Goal: Task Accomplishment & Management: Use online tool/utility

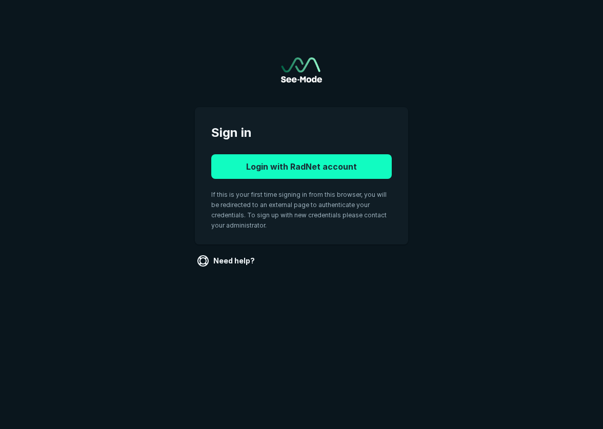
click at [310, 171] on button "Login with RadNet account" at bounding box center [301, 166] width 180 height 25
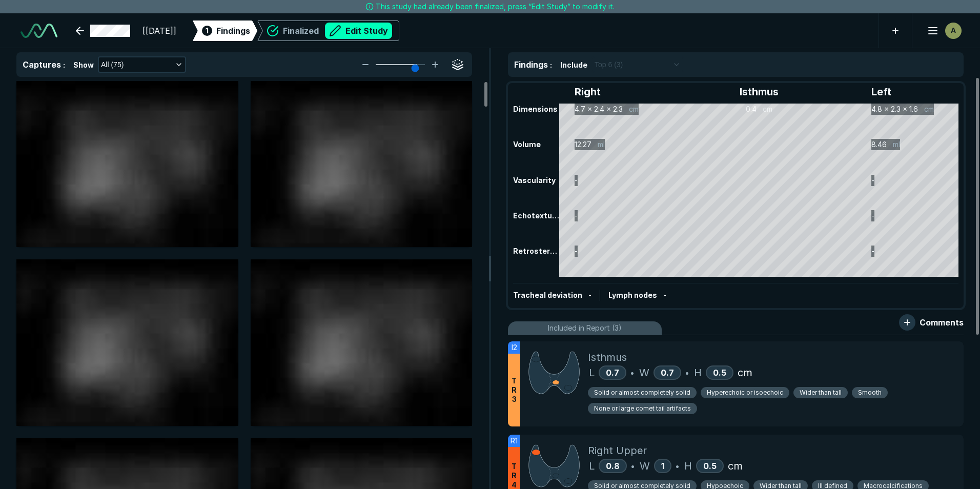
scroll to position [3280, 5729]
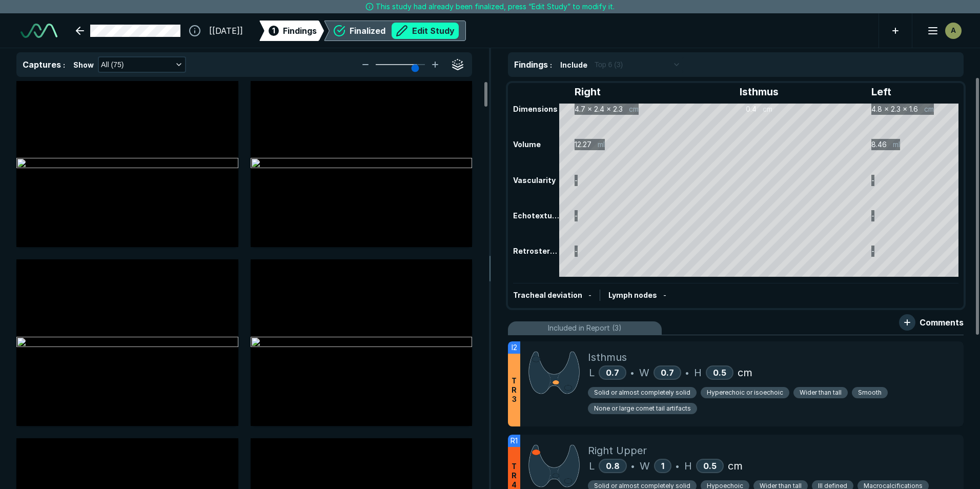
click at [459, 26] on button "Edit Study" at bounding box center [425, 31] width 67 height 16
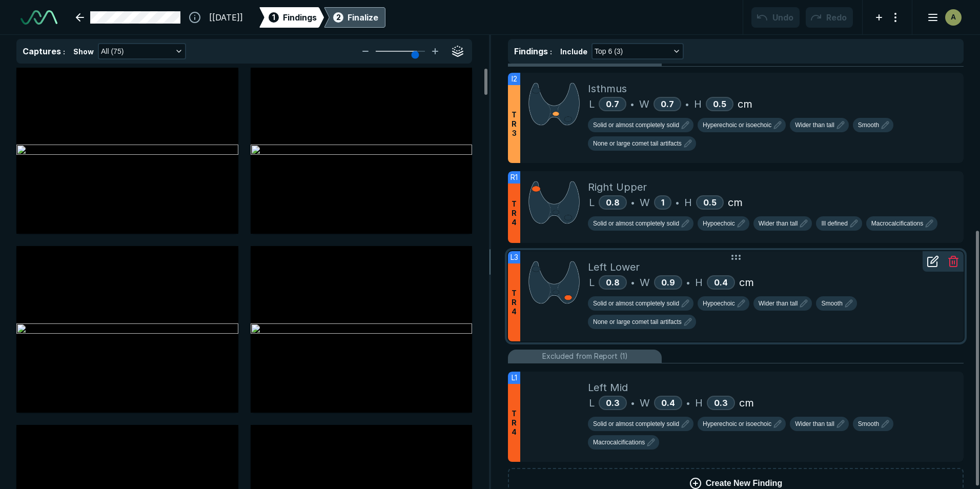
scroll to position [281, 0]
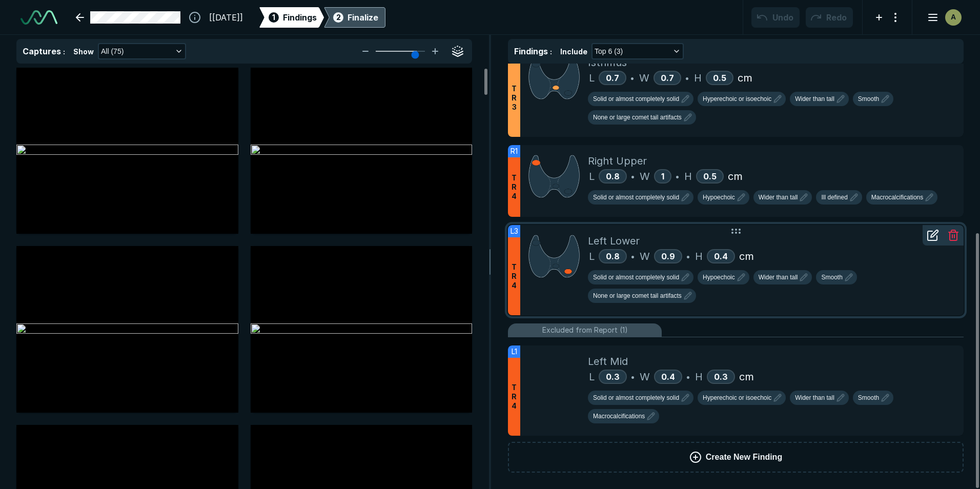
click at [602, 259] on div "L 0.8 • W 0.9 • H 0.4 cm" at bounding box center [772, 256] width 368 height 15
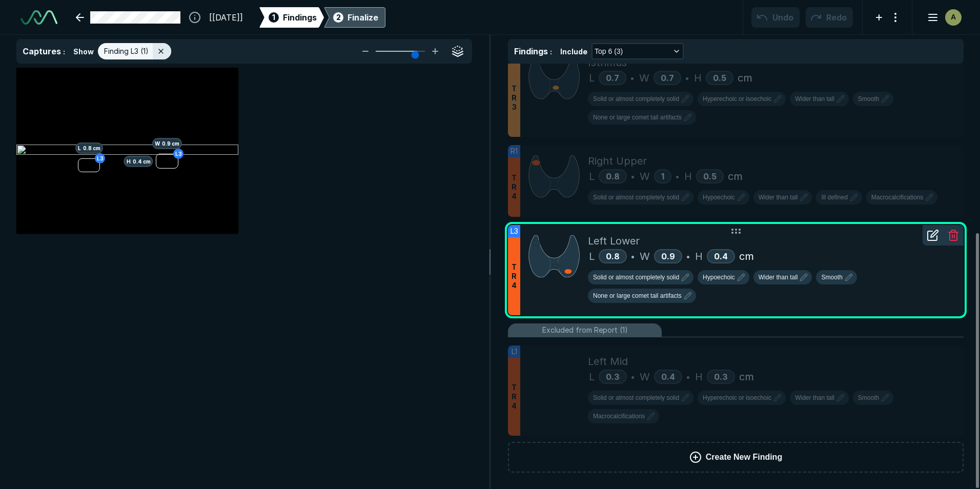
scroll to position [3102, 3352]
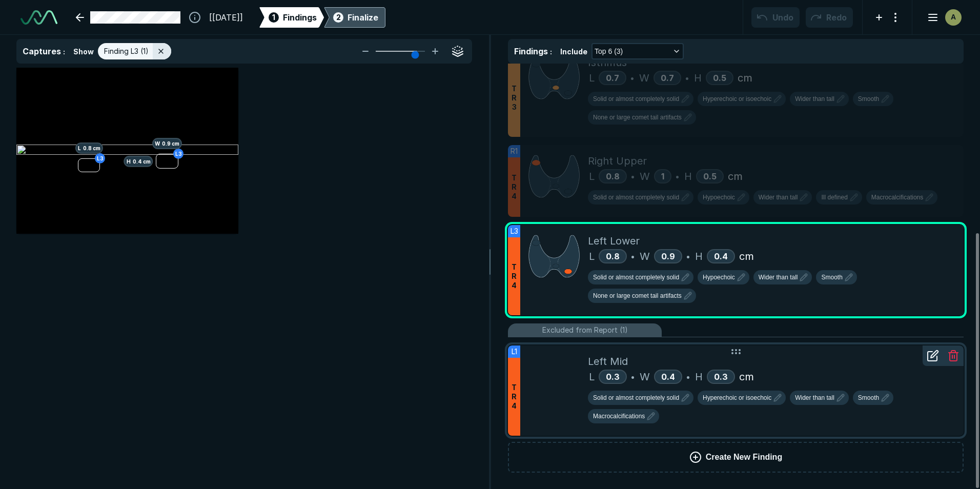
click at [602, 373] on div "L 0.3 • W 0.4 • H 0.3 cm" at bounding box center [772, 376] width 368 height 15
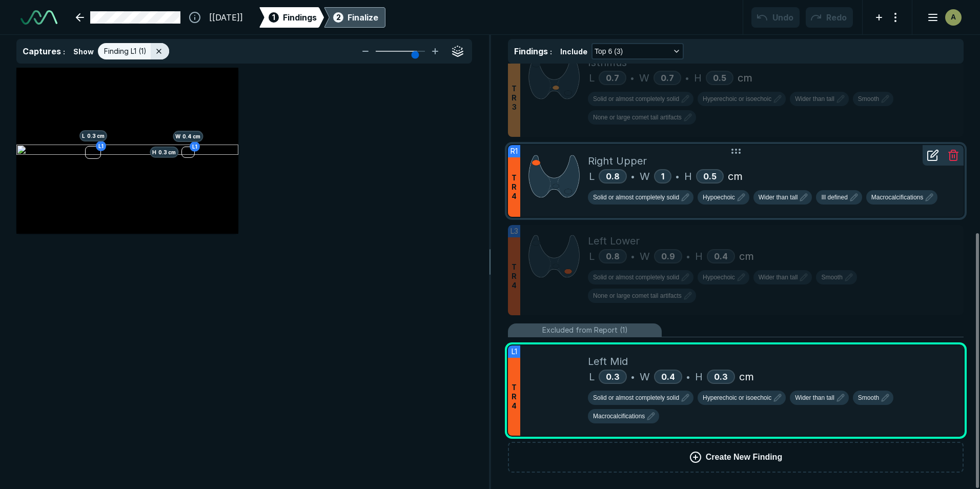
click at [602, 173] on div "L 0.8 • W 1 • H 0.5 cm" at bounding box center [772, 176] width 368 height 15
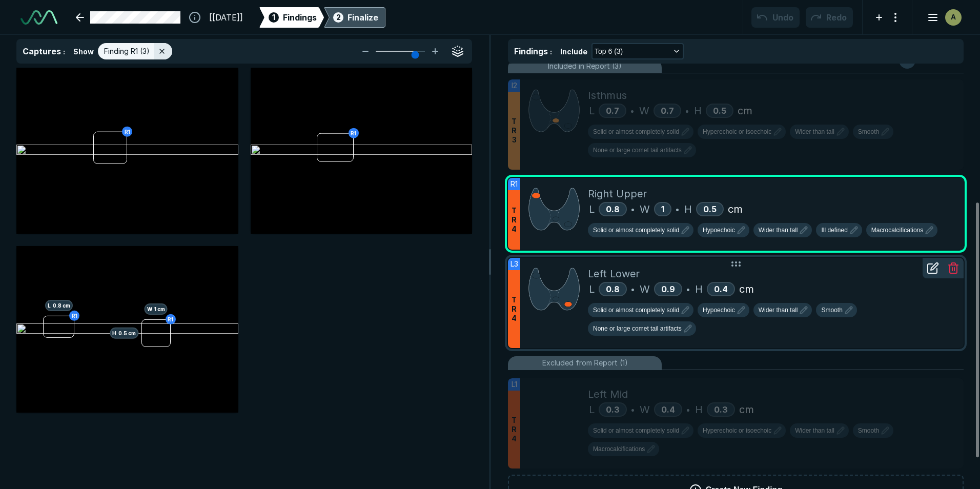
scroll to position [230, 0]
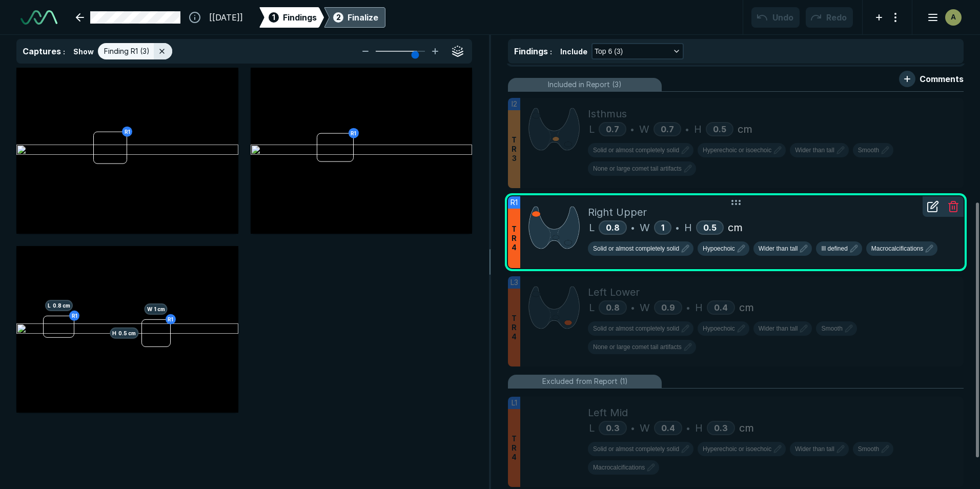
click at [602, 210] on icon at bounding box center [933, 206] width 12 height 12
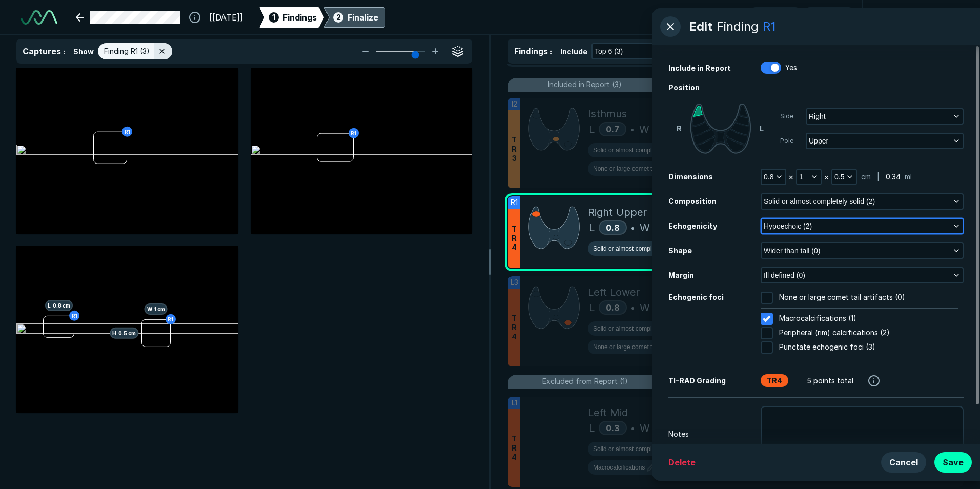
click at [602, 228] on button "Hypoechoic (2)" at bounding box center [862, 226] width 201 height 14
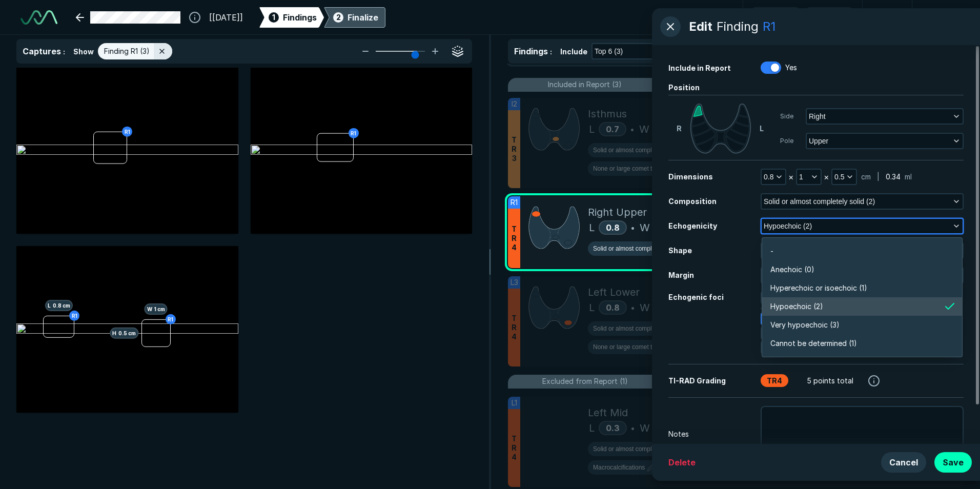
scroll to position [1794, 2217]
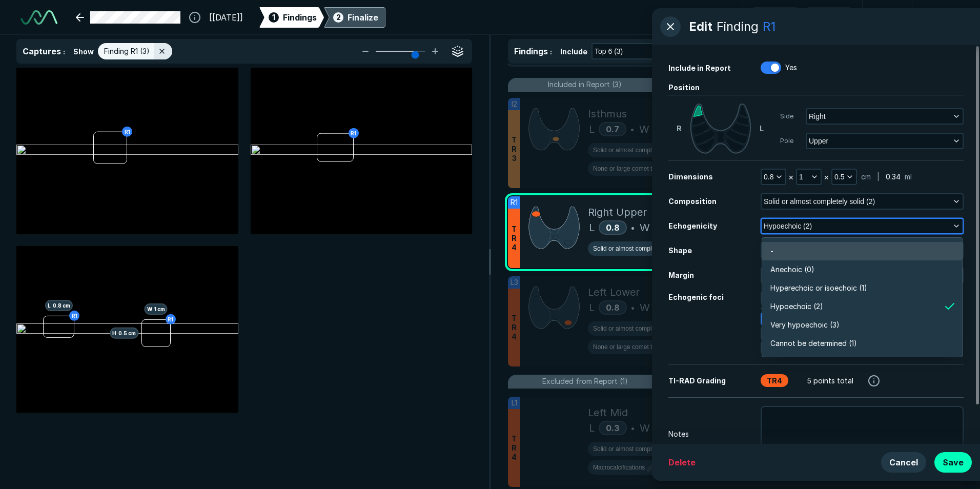
click at [602, 249] on li "-" at bounding box center [862, 251] width 200 height 18
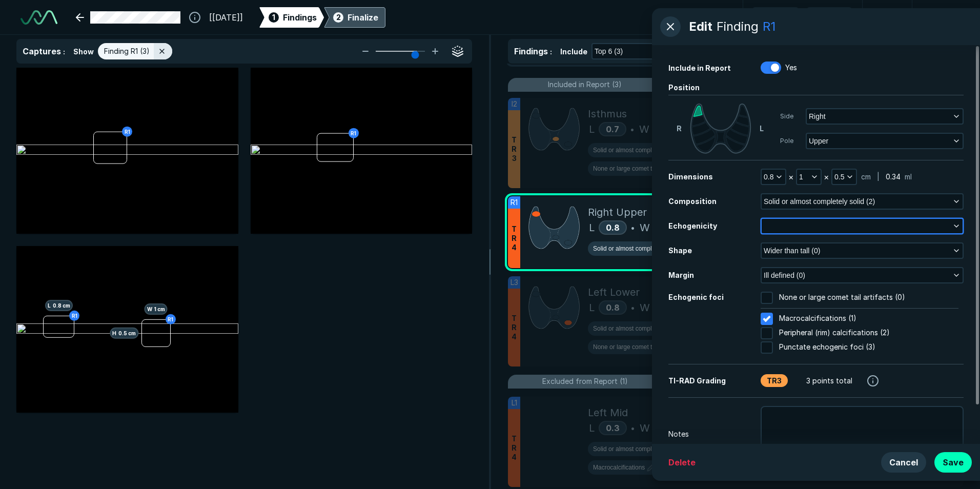
click at [602, 228] on button "button" at bounding box center [862, 226] width 201 height 14
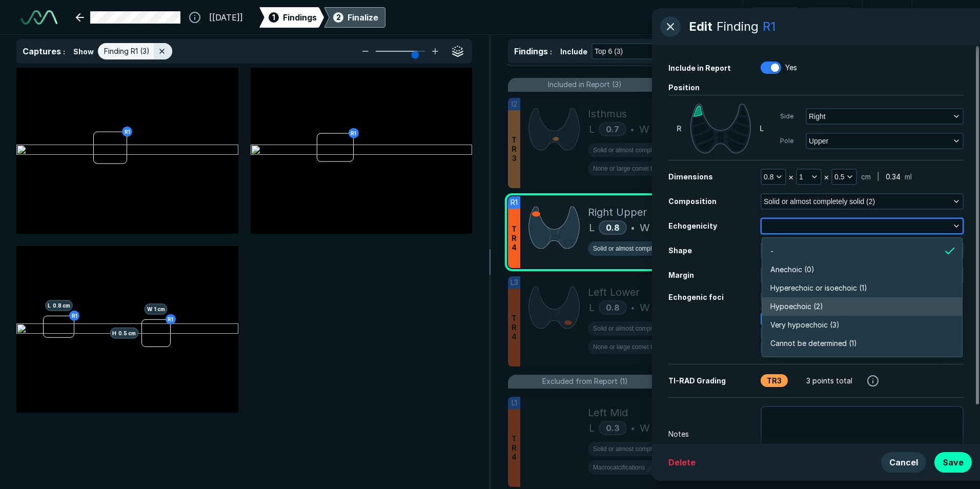
click at [602, 302] on li "Hypoechoic (2)" at bounding box center [862, 306] width 200 height 18
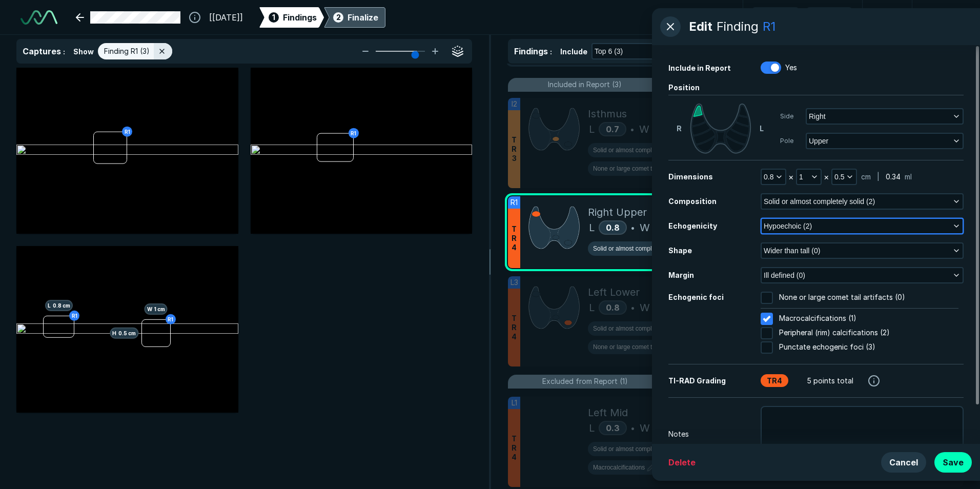
click at [602, 219] on button "Hypoechoic (2)" at bounding box center [862, 226] width 201 height 14
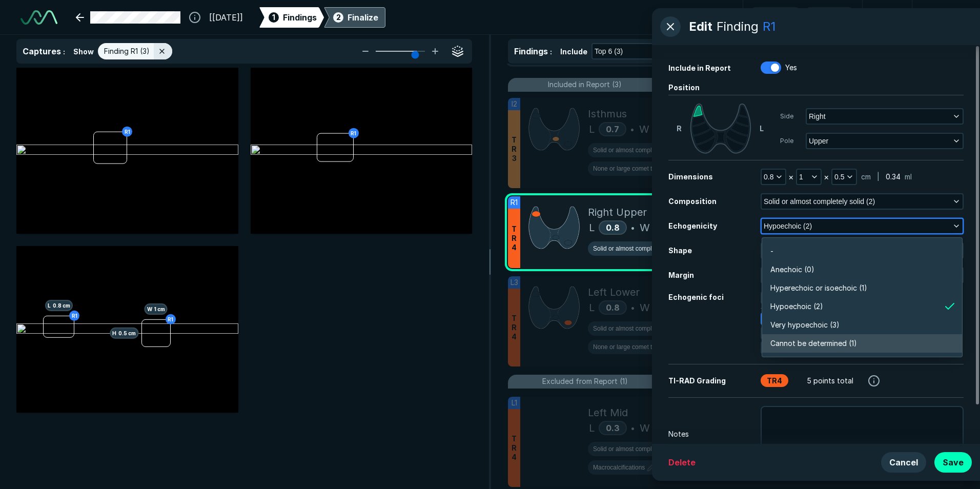
click at [602, 345] on span "Cannot be determined (1)" at bounding box center [814, 343] width 87 height 11
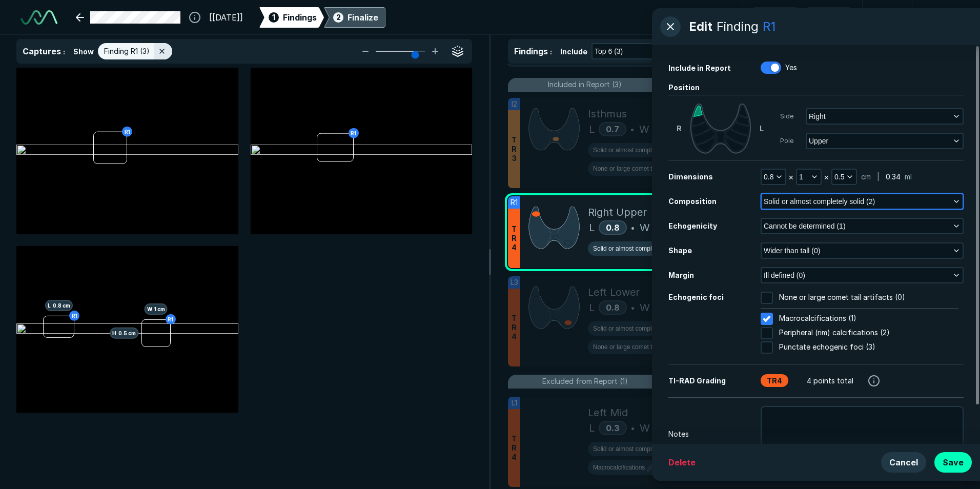
click at [602, 201] on span "Solid or almost completely solid (2)" at bounding box center [819, 201] width 111 height 11
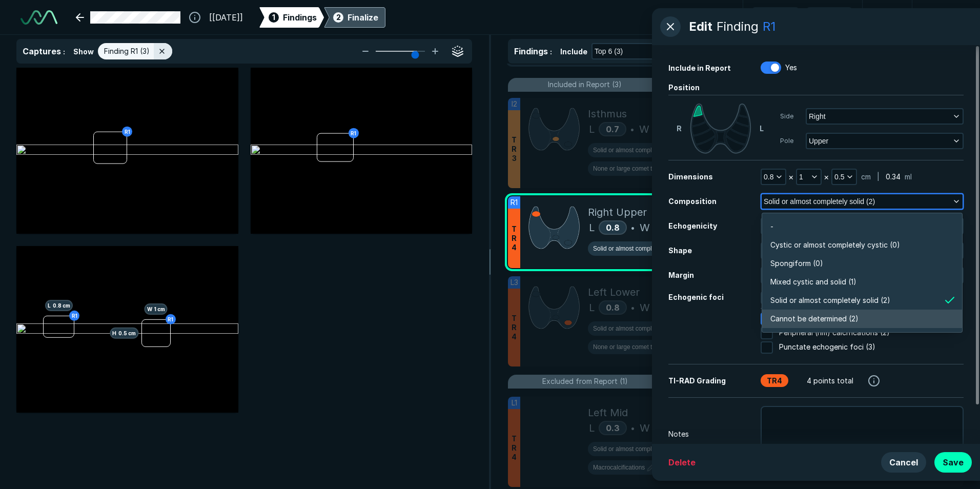
click at [602, 321] on span "Cannot be determined (2)" at bounding box center [815, 318] width 88 height 11
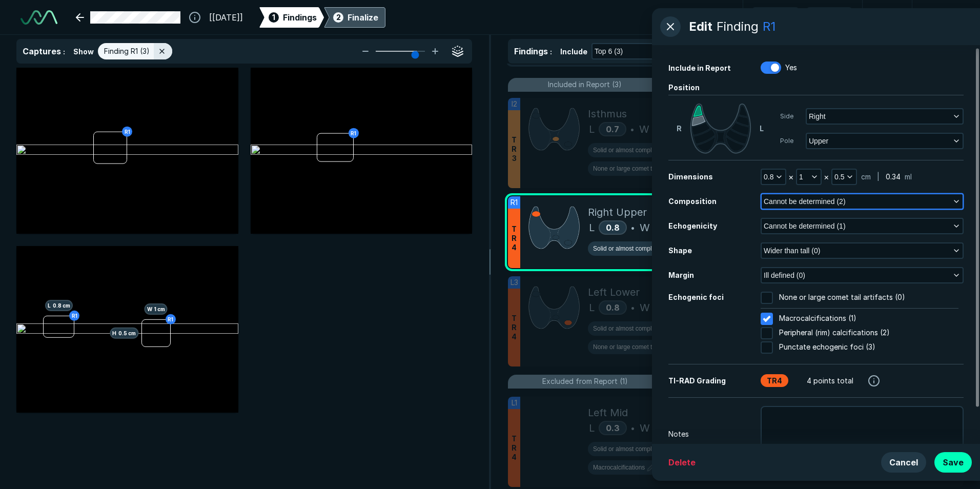
scroll to position [43, 0]
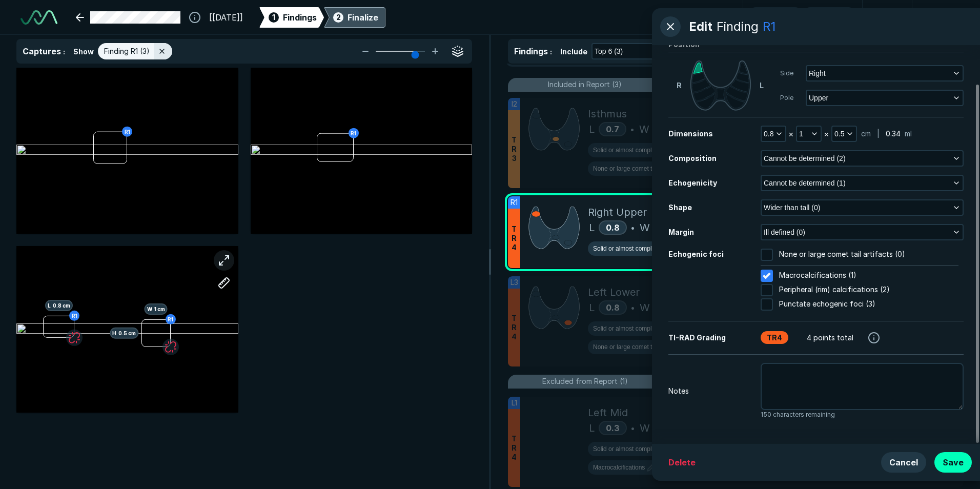
click at [217, 261] on button "button" at bounding box center [224, 260] width 21 height 21
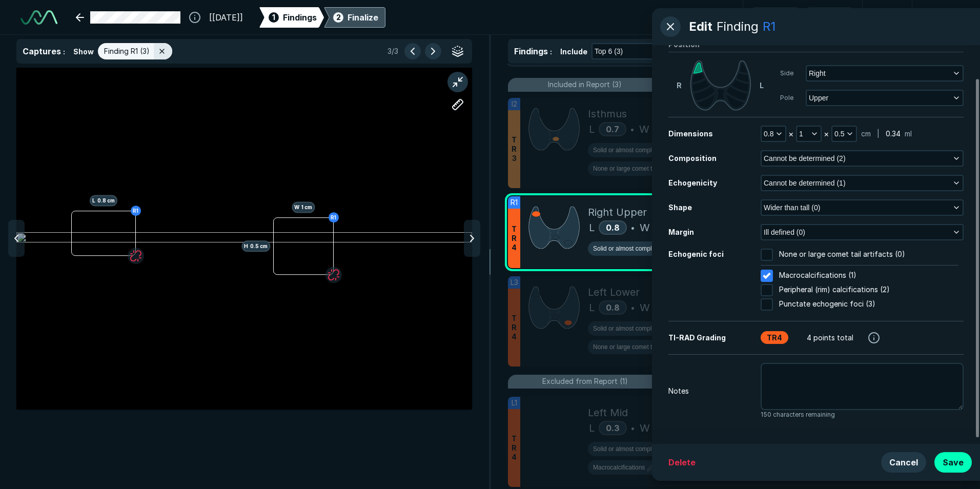
scroll to position [0, 0]
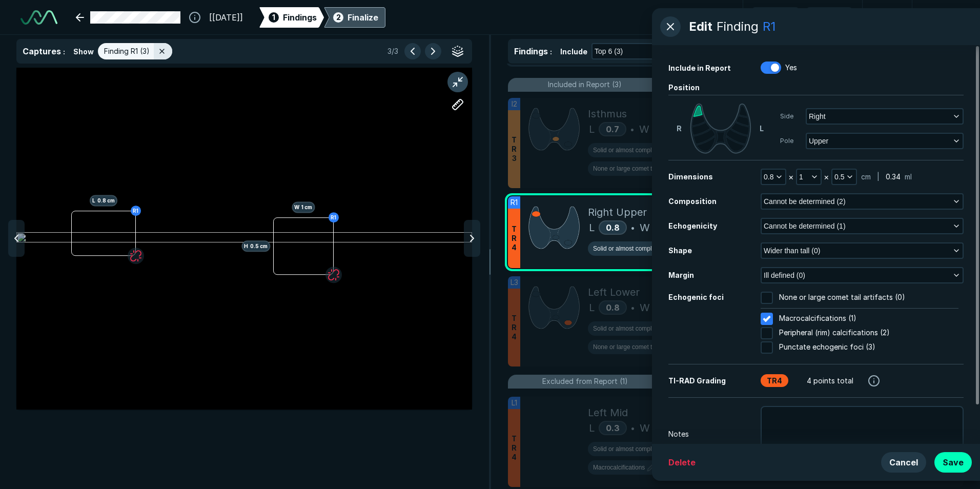
click at [459, 85] on button "button" at bounding box center [458, 82] width 21 height 21
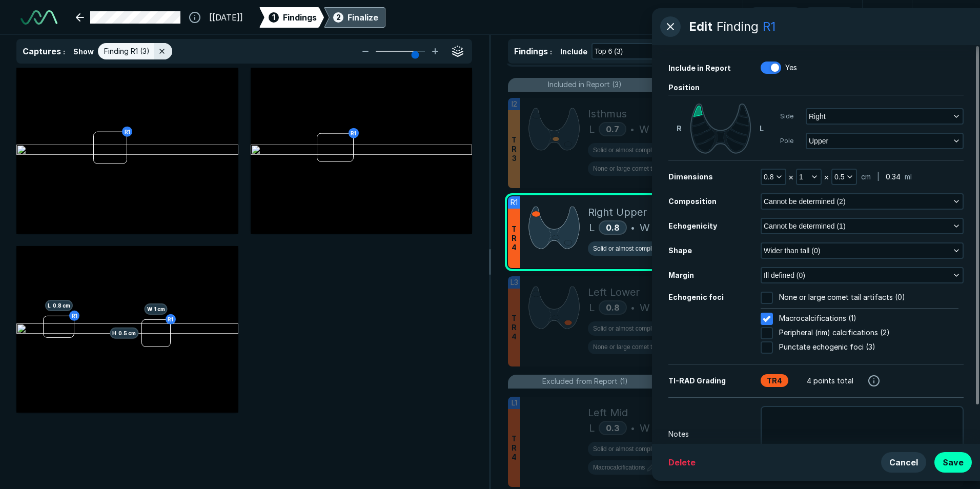
scroll to position [3102, 3352]
click at [457, 106] on button "button" at bounding box center [458, 104] width 21 height 21
click at [103, 140] on div "R1" at bounding box center [127, 151] width 222 height 166
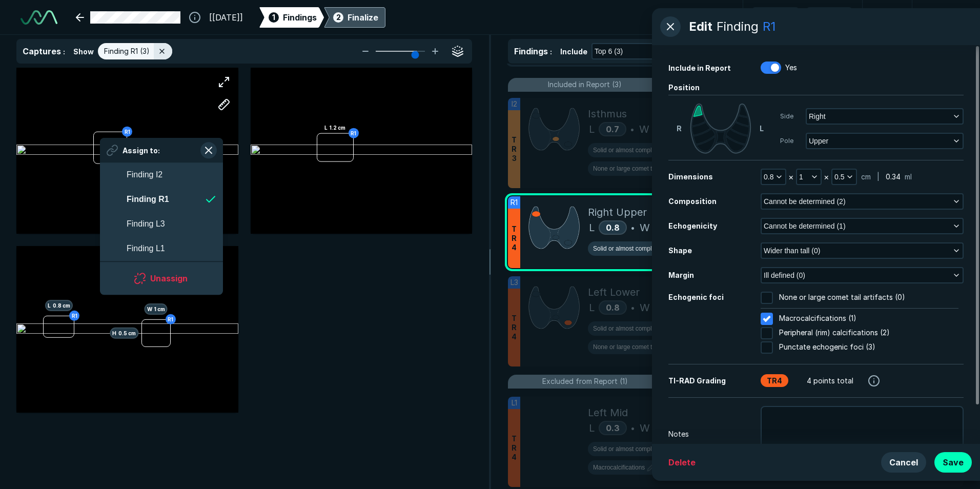
scroll to position [1739, 1871]
drag, startPoint x: 100, startPoint y: 139, endPoint x: 108, endPoint y: 141, distance: 8.0
click at [108, 141] on div "Assign to:" at bounding box center [161, 150] width 123 height 25
click at [189, 112] on div "R1" at bounding box center [127, 151] width 222 height 167
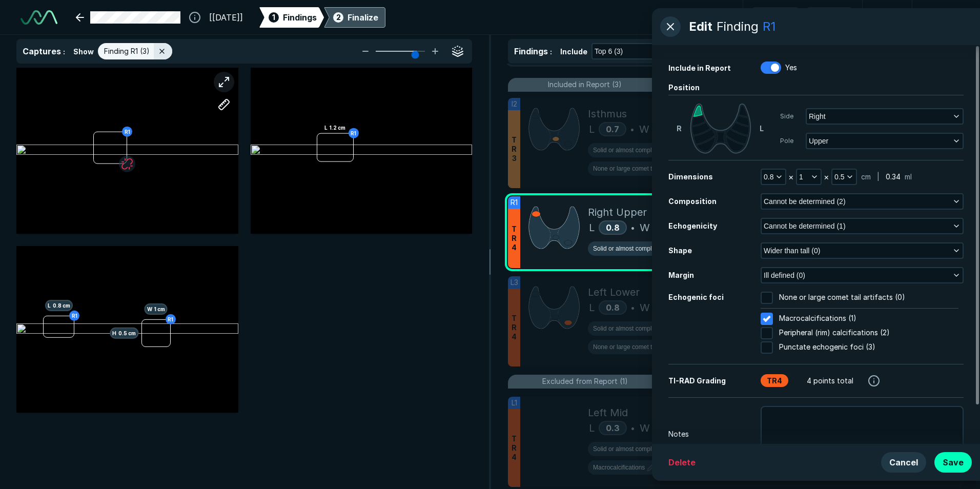
click at [225, 83] on button "button" at bounding box center [224, 82] width 21 height 21
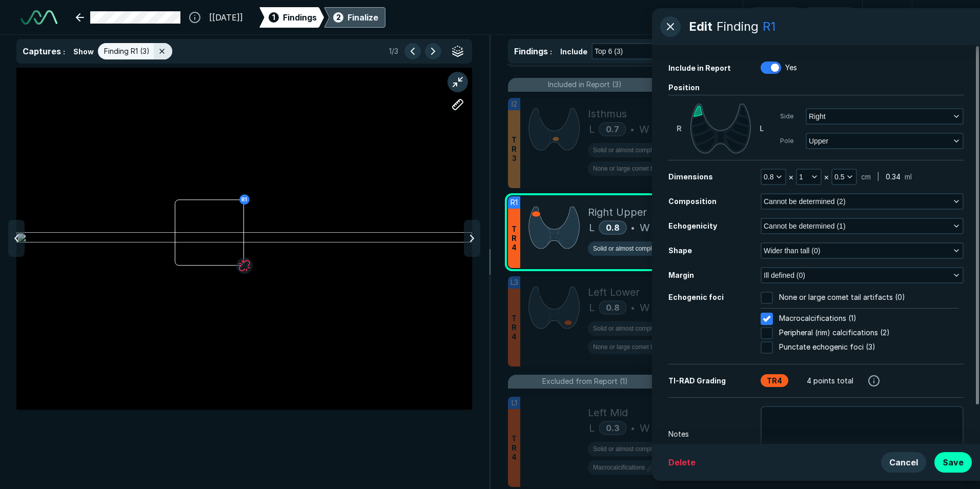
scroll to position [3102, 3352]
click at [462, 106] on button "button" at bounding box center [458, 104] width 21 height 21
click at [188, 219] on div at bounding box center [244, 239] width 456 height 342
click at [230, 219] on div at bounding box center [230, 219] width 8 height 8
click at [461, 84] on button "button" at bounding box center [458, 82] width 21 height 21
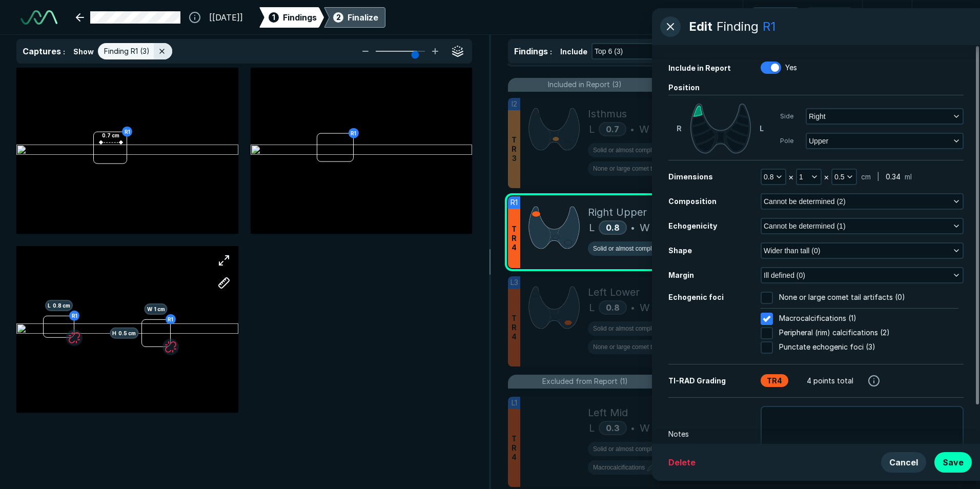
click at [105, 331] on div "R1 L 0.8 cm R1 H 0.5 cm W 1 cm" at bounding box center [127, 329] width 222 height 138
click at [122, 280] on div "R1 L 0.8 cm R1 H 0.5 cm W 1 cm" at bounding box center [127, 329] width 222 height 138
click at [219, 261] on button "button" at bounding box center [224, 260] width 21 height 21
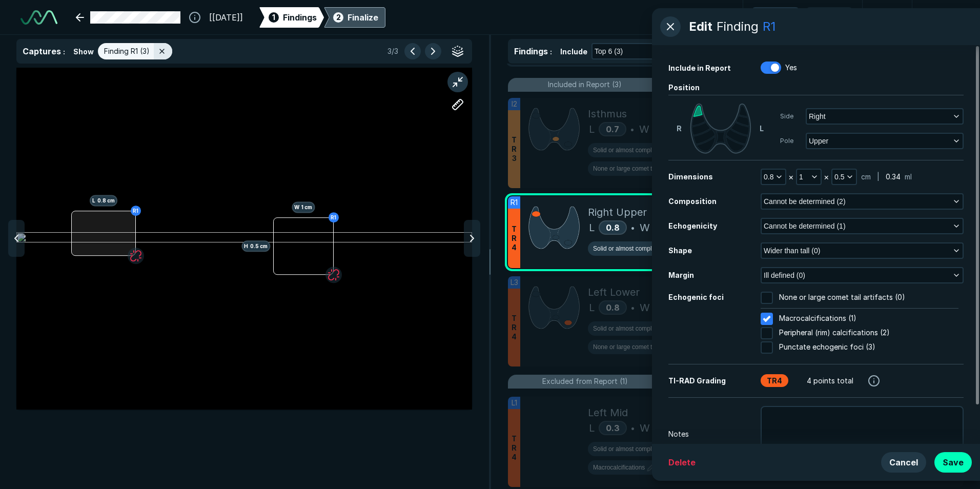
click at [82, 228] on div "R1 L 0.8 cm R1 H 0.5 cm W 1 cm" at bounding box center [244, 239] width 456 height 342
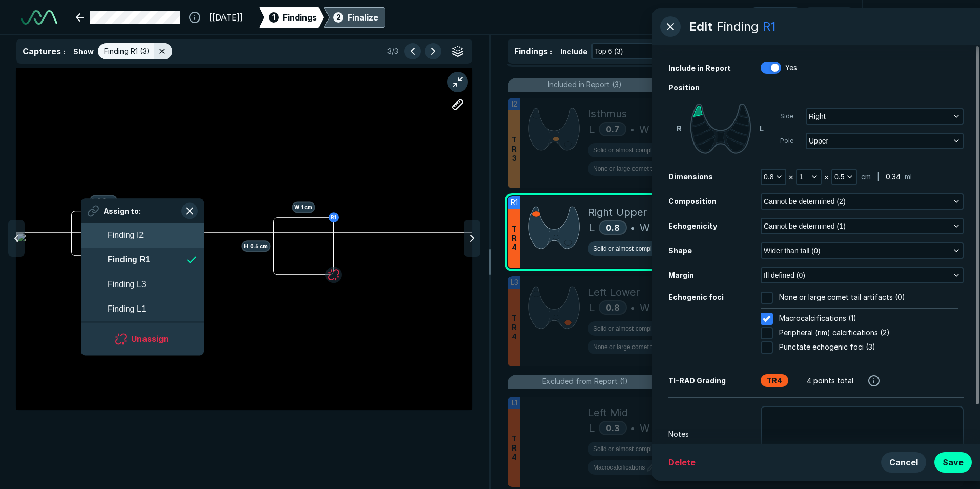
scroll to position [1739, 1871]
click at [226, 161] on div "R1 L 0.8 cm R1 H 0.5 cm W 1 cm" at bounding box center [244, 238] width 456 height 285
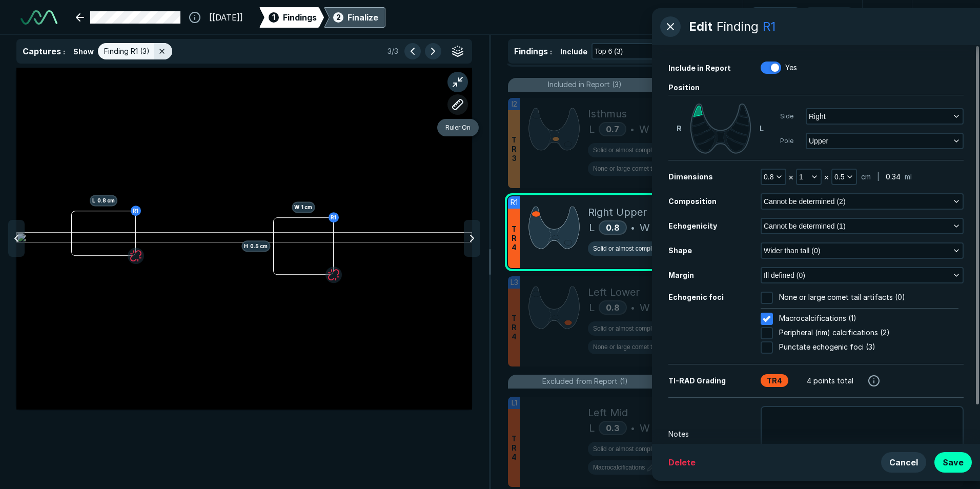
click at [460, 106] on button "button" at bounding box center [458, 104] width 21 height 21
click at [281, 235] on div at bounding box center [244, 238] width 456 height 285
click at [324, 235] on div at bounding box center [323, 235] width 8 height 8
drag, startPoint x: 325, startPoint y: 235, endPoint x: 291, endPoint y: 175, distance: 68.9
click at [293, 156] on div "0.8 cm" at bounding box center [244, 238] width 456 height 285
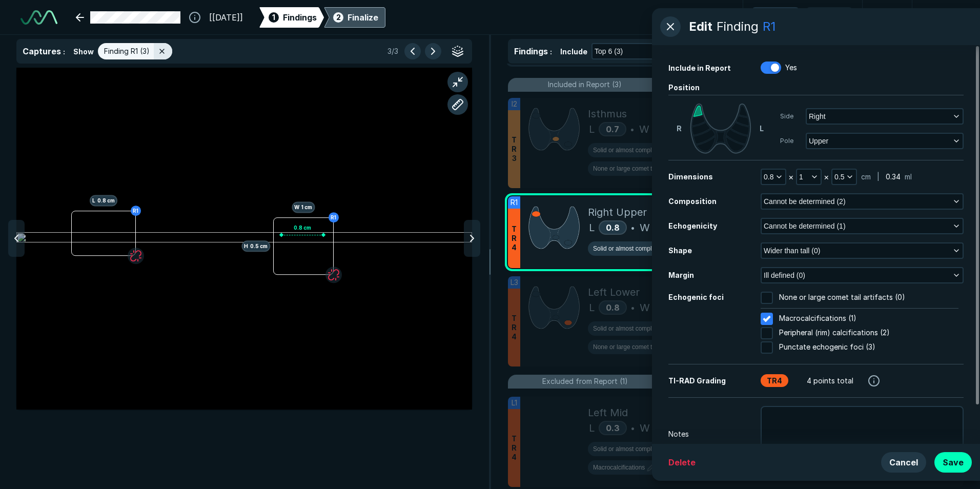
drag, startPoint x: 317, startPoint y: 234, endPoint x: 367, endPoint y: 170, distance: 80.4
click at [352, 186] on div "0.8 cm" at bounding box center [244, 238] width 456 height 285
click at [454, 105] on button "button" at bounding box center [458, 104] width 21 height 21
click at [455, 107] on button "button" at bounding box center [458, 104] width 21 height 21
click at [301, 234] on div at bounding box center [302, 234] width 42 height 5
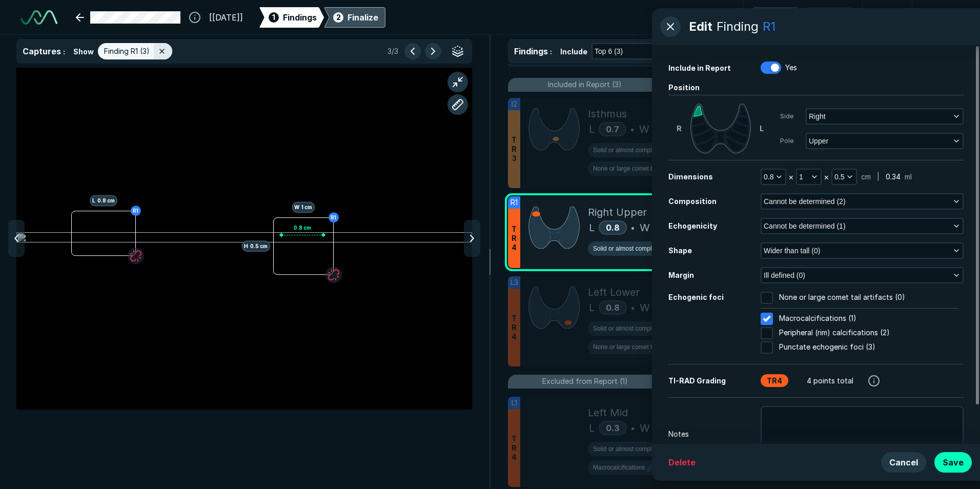
drag, startPoint x: 301, startPoint y: 234, endPoint x: 313, endPoint y: 228, distance: 13.5
click at [316, 198] on div "0.8 cm" at bounding box center [244, 238] width 456 height 285
click at [293, 235] on div at bounding box center [302, 234] width 42 height 5
click at [301, 233] on div at bounding box center [302, 234] width 42 height 5
click at [602, 176] on icon "button" at bounding box center [815, 177] width 8 height 8
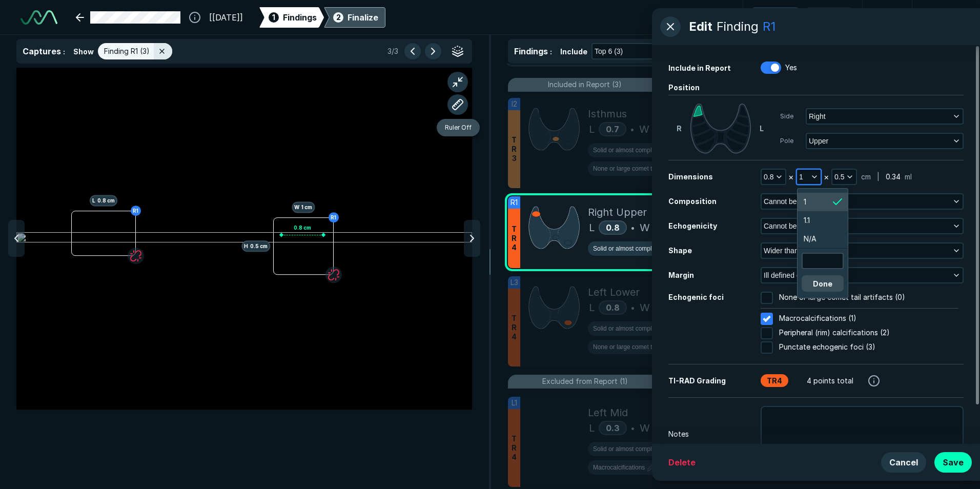
scroll to position [1750, 1544]
click at [602, 260] on input "text" at bounding box center [823, 261] width 40 height 14
type input "0.8"
click at [602, 287] on button "Done" at bounding box center [823, 283] width 42 height 16
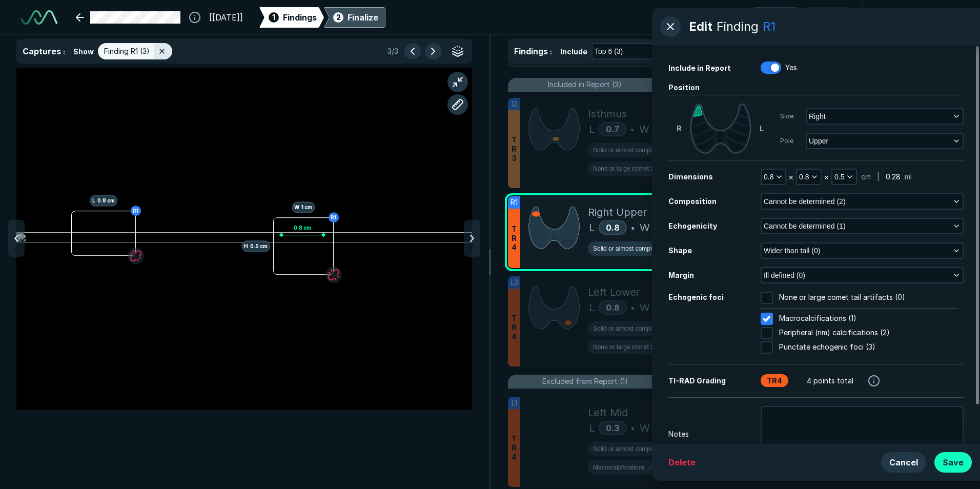
click at [602, 429] on button "Save" at bounding box center [953, 462] width 37 height 21
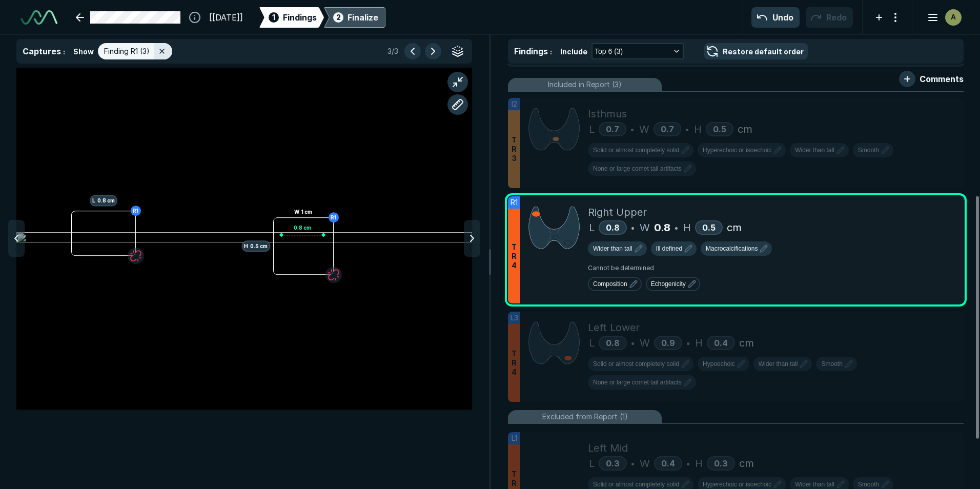
click at [378, 18] on div "Finalize" at bounding box center [363, 17] width 31 height 12
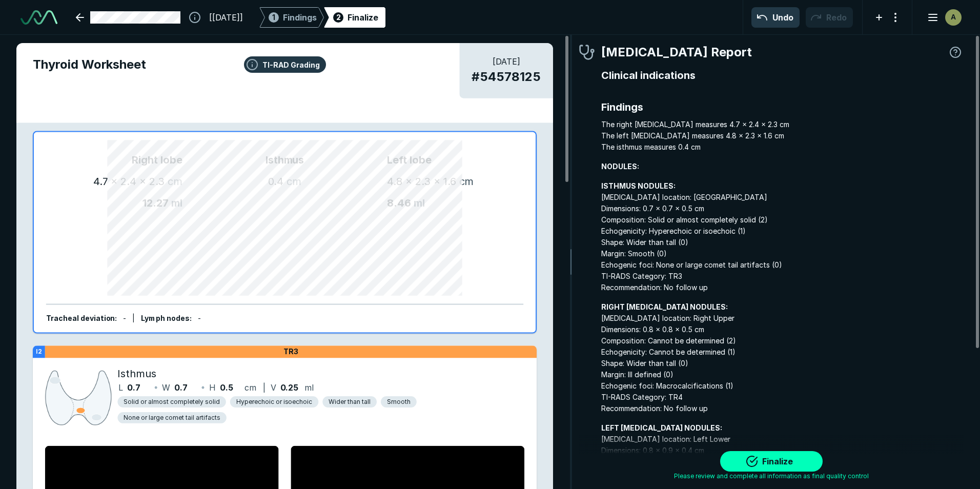
scroll to position [3303, 3034]
click at [602, 429] on button "Finalize" at bounding box center [771, 461] width 103 height 21
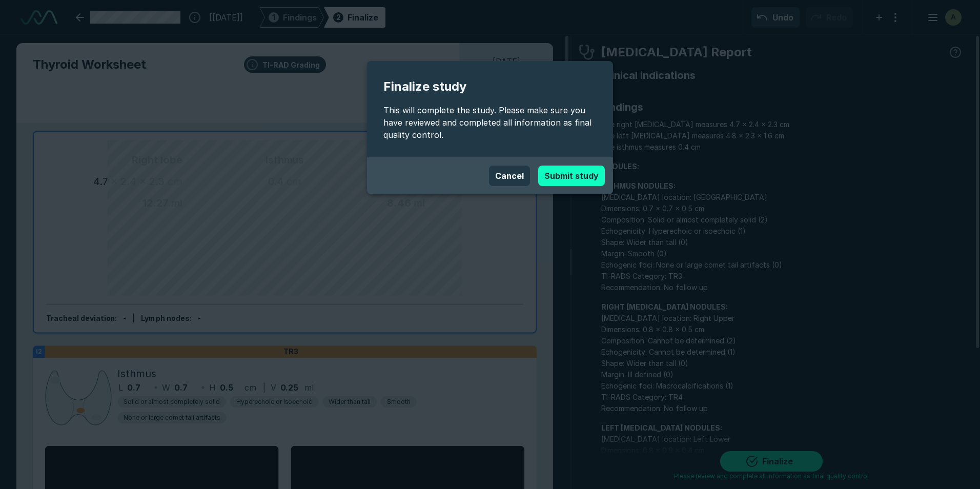
click at [576, 183] on button "Submit study" at bounding box center [571, 176] width 67 height 21
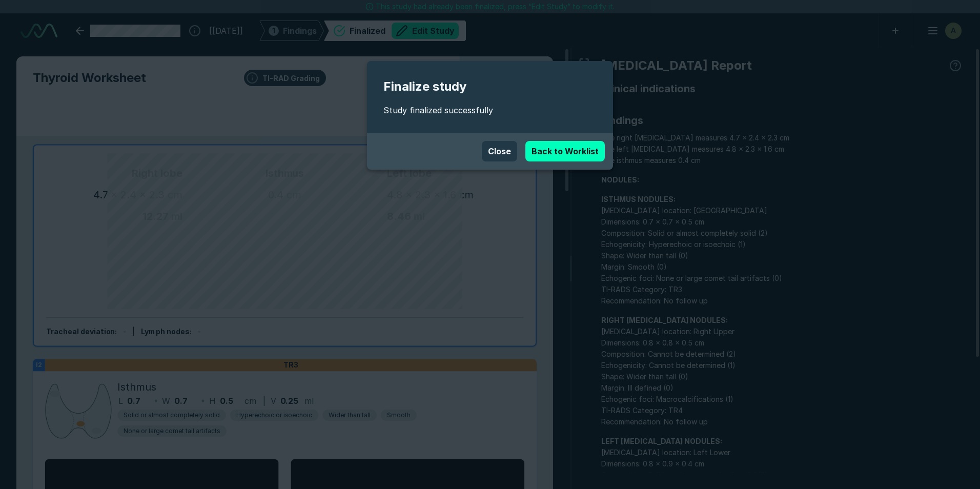
scroll to position [3280, 5729]
click at [505, 147] on button "Close" at bounding box center [499, 151] width 35 height 21
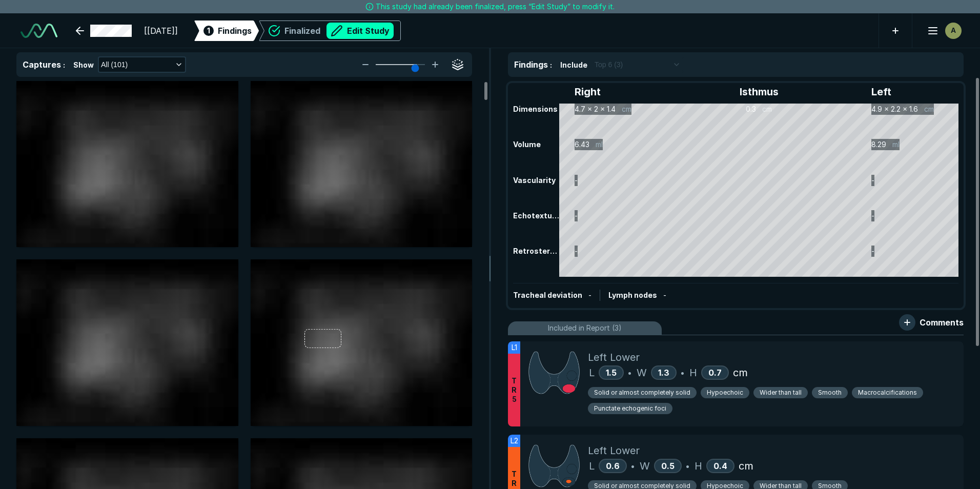
scroll to position [3280, 5729]
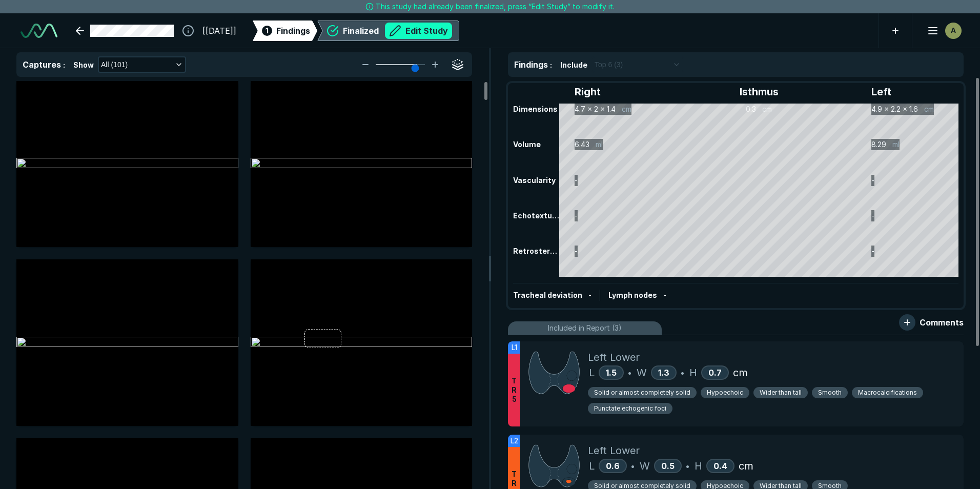
click at [446, 32] on button "Edit Study" at bounding box center [418, 31] width 67 height 16
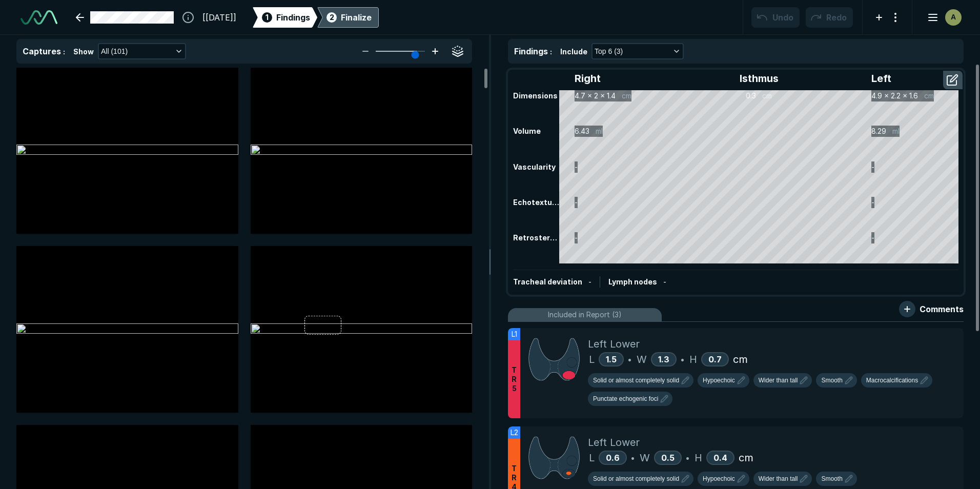
scroll to position [3340, 5729]
click at [177, 50] on polyline "button" at bounding box center [179, 51] width 4 height 2
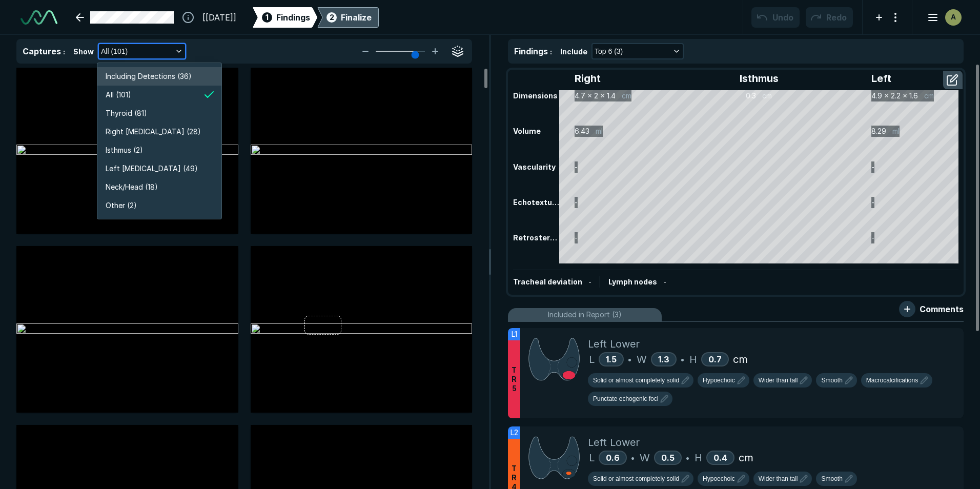
scroll to position [1960, 1832]
click at [169, 164] on li "Left Lobe (49)" at bounding box center [159, 168] width 124 height 18
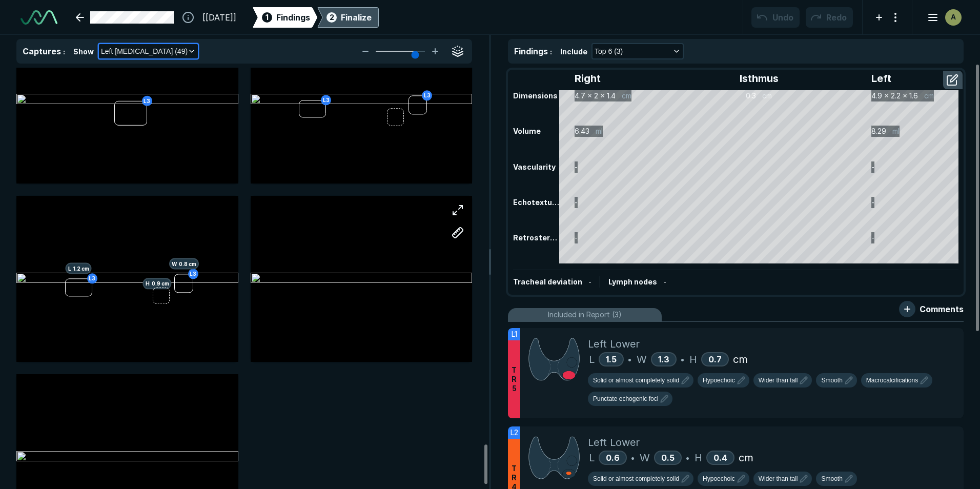
scroll to position [3999, 0]
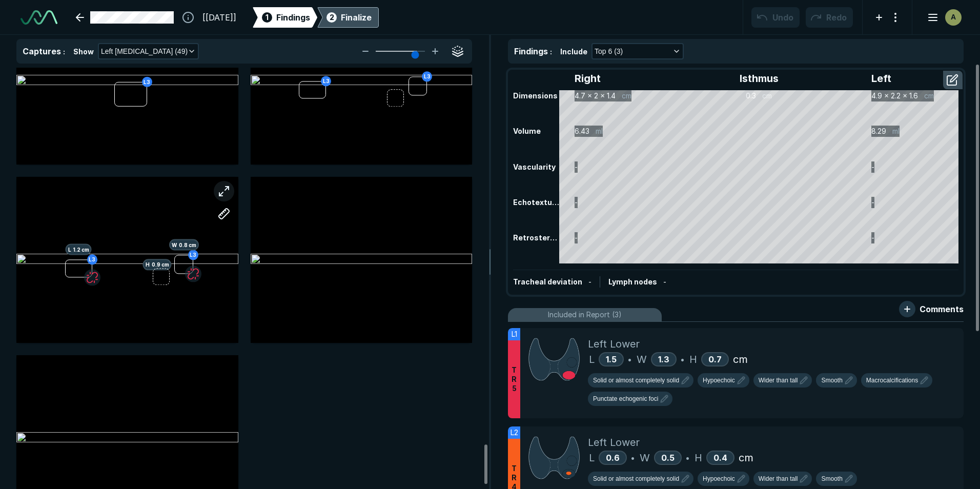
click at [225, 189] on button "button" at bounding box center [224, 191] width 21 height 21
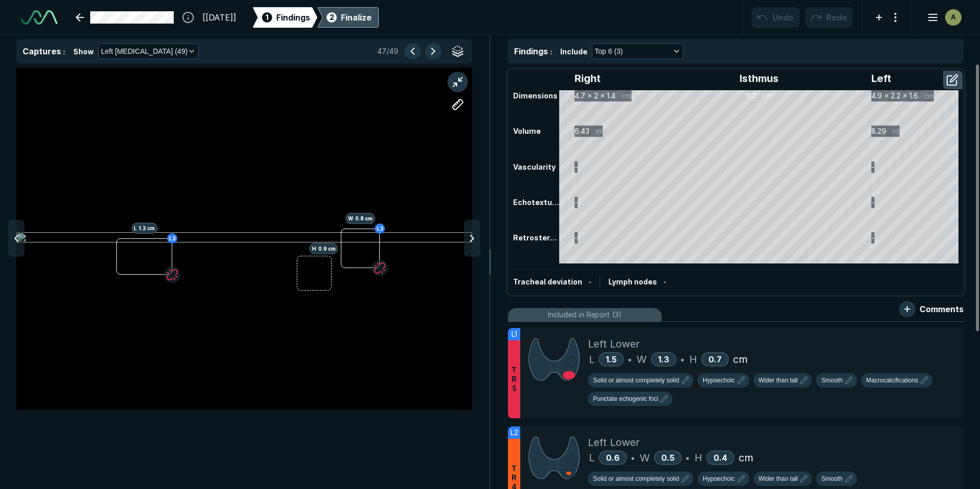
scroll to position [3102, 3352]
click at [462, 78] on button "button" at bounding box center [458, 82] width 21 height 21
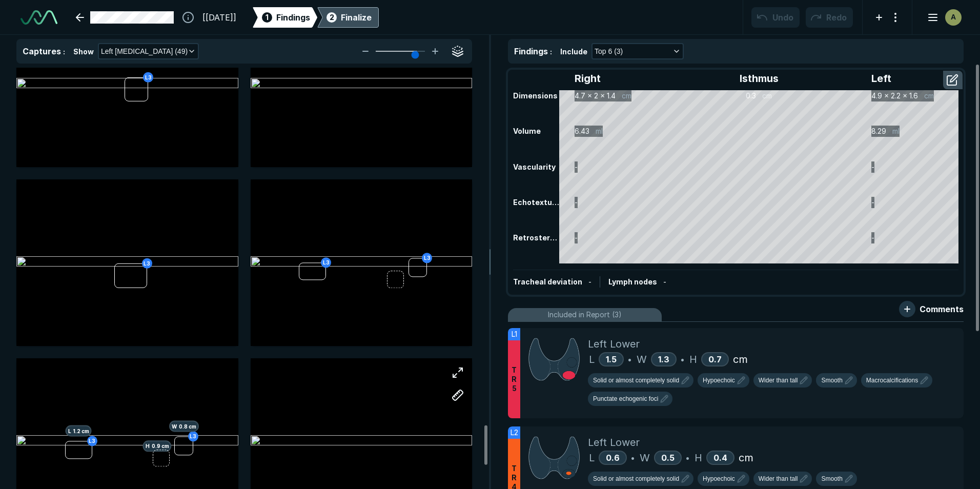
scroll to position [3794, 0]
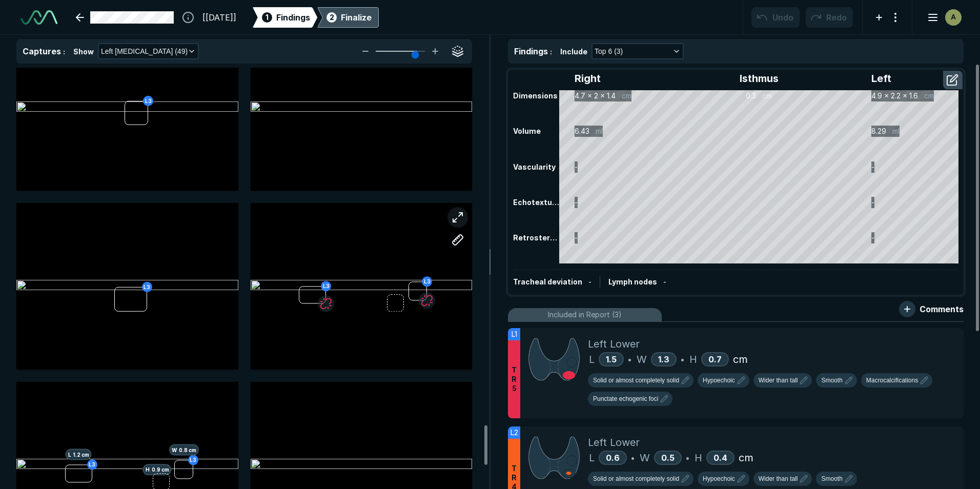
click at [458, 216] on button "button" at bounding box center [458, 217] width 21 height 21
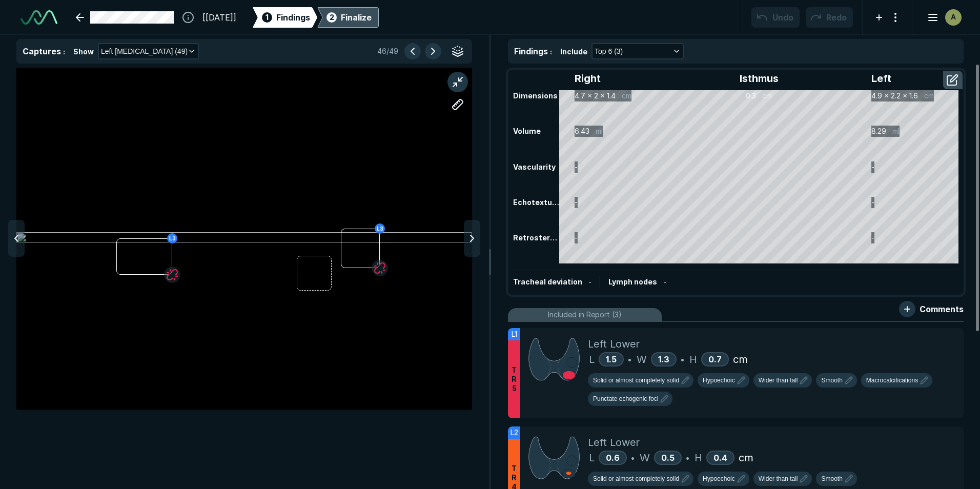
scroll to position [3102, 3352]
click at [459, 100] on button "button" at bounding box center [458, 104] width 21 height 21
click at [345, 252] on div at bounding box center [244, 238] width 456 height 256
click at [377, 241] on div at bounding box center [377, 241] width 8 height 8
drag, startPoint x: 373, startPoint y: 243, endPoint x: 320, endPoint y: 169, distance: 91.1
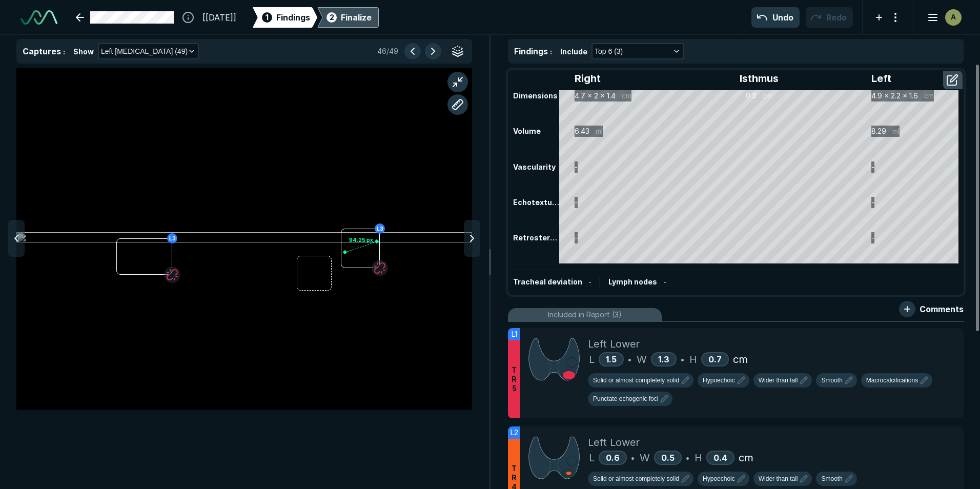
click at [307, 160] on div "94.25 px" at bounding box center [244, 238] width 456 height 256
click at [463, 83] on button "button" at bounding box center [458, 82] width 21 height 21
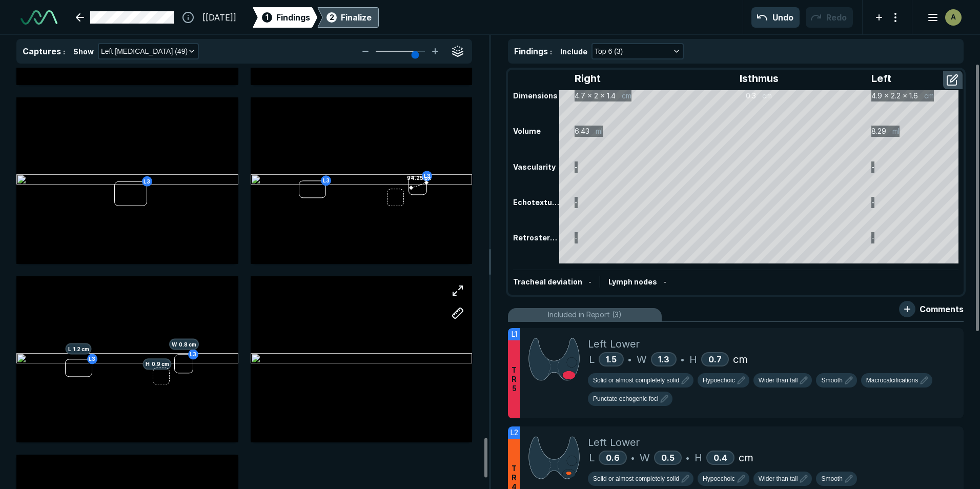
scroll to position [3948, 0]
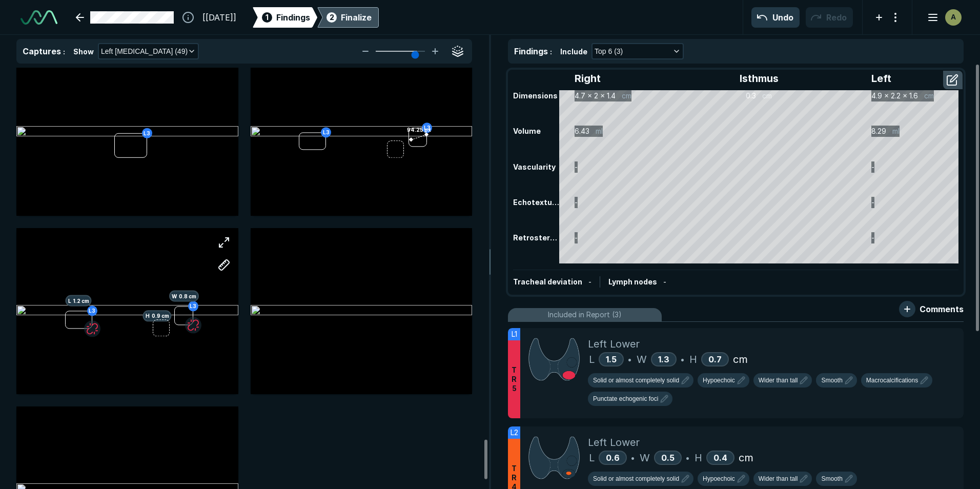
drag, startPoint x: 157, startPoint y: 287, endPoint x: 179, endPoint y: 292, distance: 23.0
click at [157, 287] on div "L3 L 1.2 cm L3 H 0.9 cm W 0.8 cm" at bounding box center [127, 311] width 222 height 125
click at [223, 240] on button "button" at bounding box center [224, 242] width 21 height 21
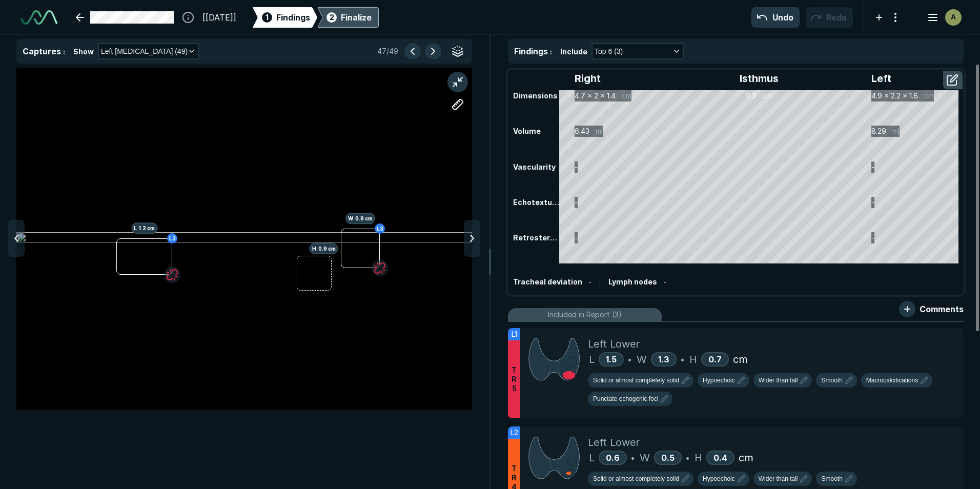
scroll to position [3102, 3352]
click at [459, 105] on button "button" at bounding box center [458, 104] width 21 height 21
click at [344, 249] on div at bounding box center [244, 238] width 456 height 256
drag, startPoint x: 377, startPoint y: 241, endPoint x: 356, endPoint y: 244, distance: 21.6
drag, startPoint x: 356, startPoint y: 244, endPoint x: 375, endPoint y: 165, distance: 80.7
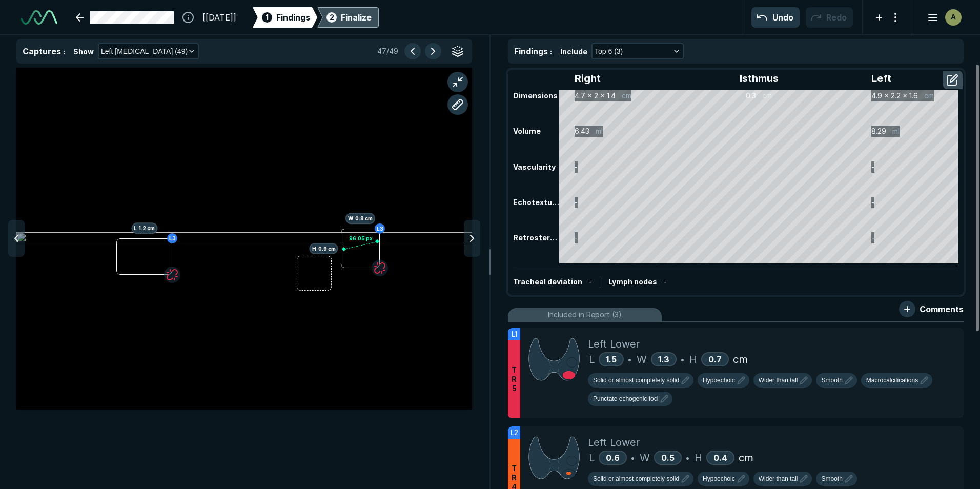
click at [375, 165] on div "96.05 px" at bounding box center [244, 238] width 456 height 256
click at [188, 51] on icon "button" at bounding box center [192, 51] width 8 height 8
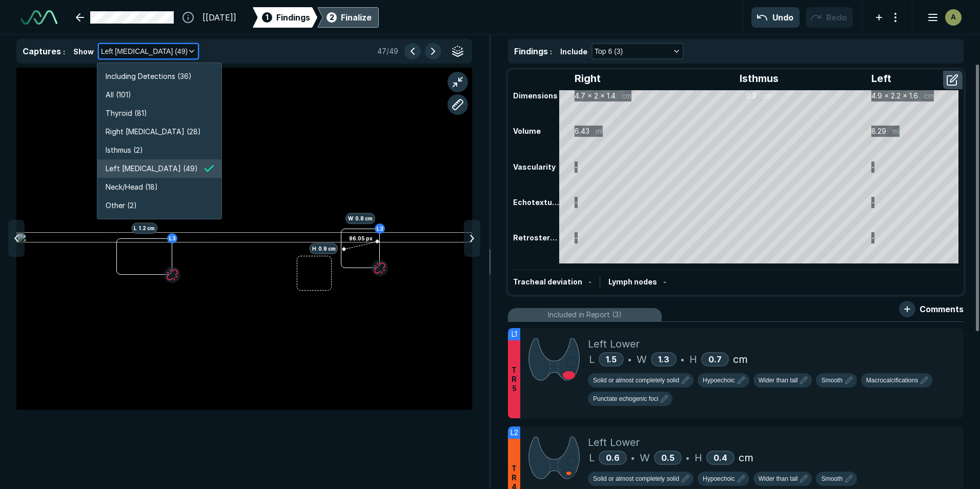
scroll to position [1960, 1832]
click at [156, 170] on li "Left Lobe (49)" at bounding box center [159, 168] width 124 height 18
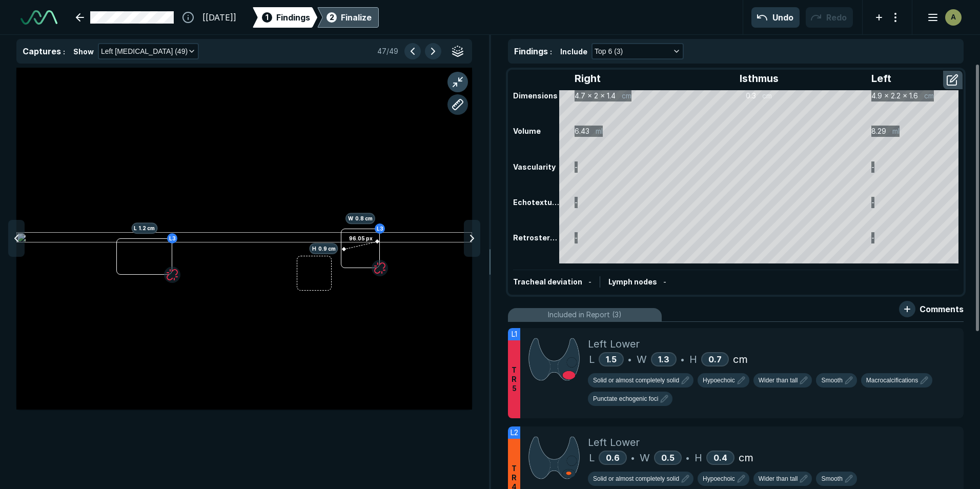
click at [450, 79] on button "button" at bounding box center [458, 82] width 21 height 21
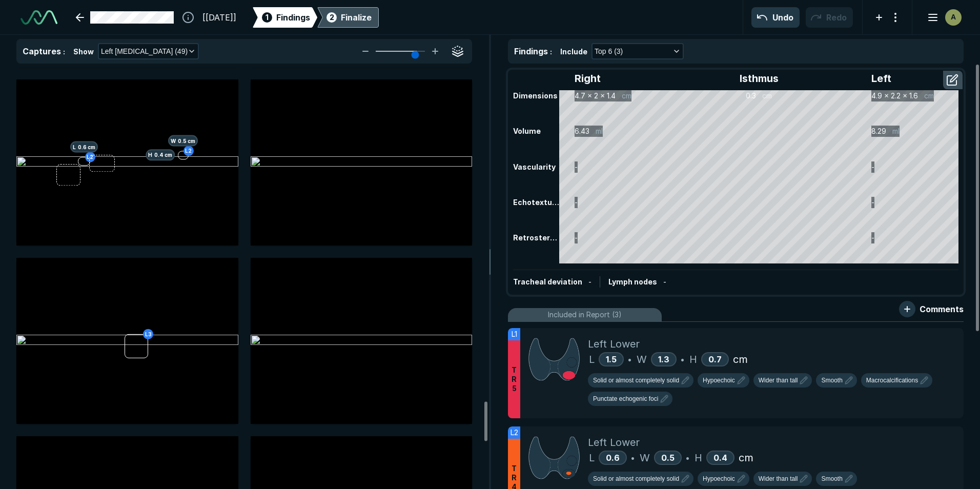
scroll to position [3537, 0]
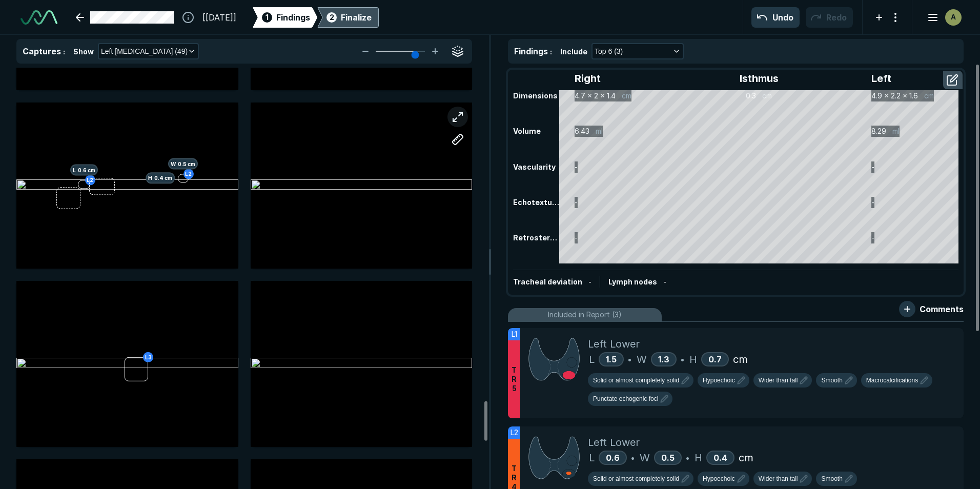
click at [459, 117] on button "button" at bounding box center [458, 117] width 21 height 21
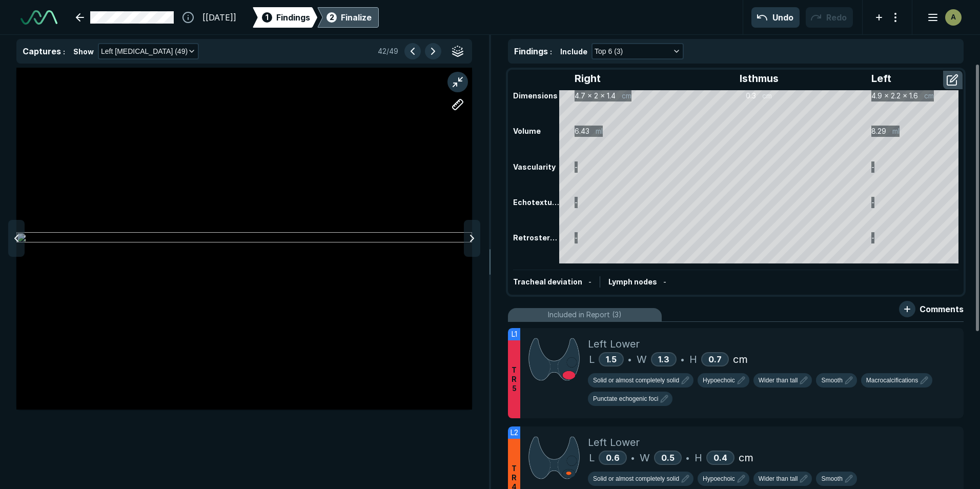
scroll to position [3102, 3352]
click at [462, 104] on button "button" at bounding box center [458, 104] width 21 height 21
click at [241, 257] on div at bounding box center [244, 239] width 456 height 342
click at [290, 242] on div at bounding box center [290, 242] width 8 height 8
click at [256, 226] on div "0.9 cm" at bounding box center [244, 239] width 456 height 342
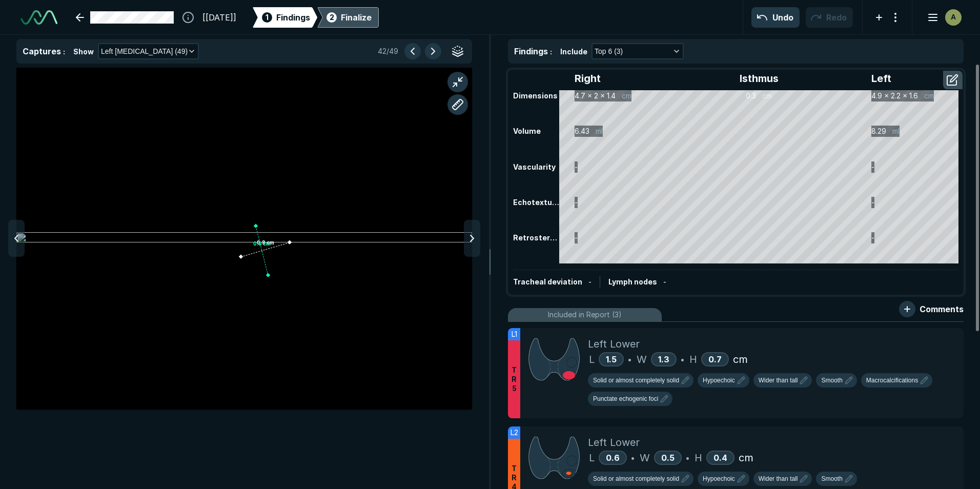
click at [268, 275] on div at bounding box center [268, 275] width 8 height 8
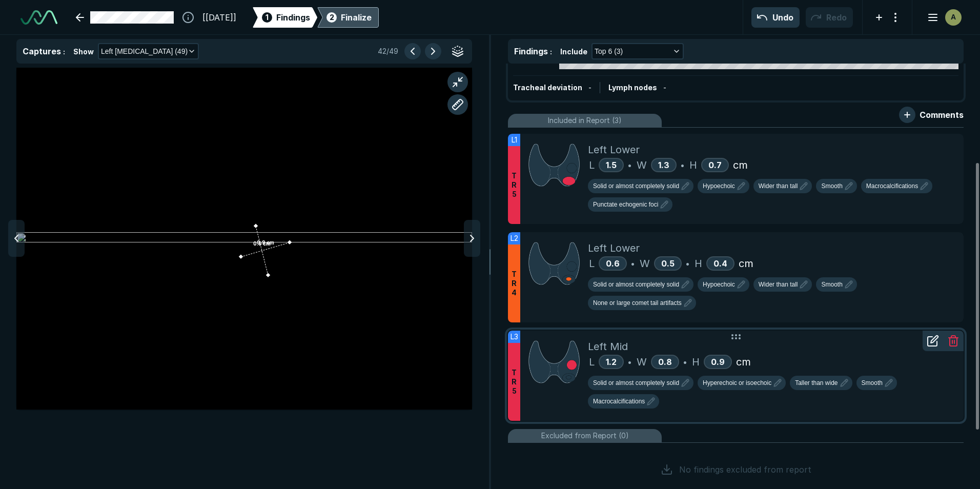
scroll to position [205, 0]
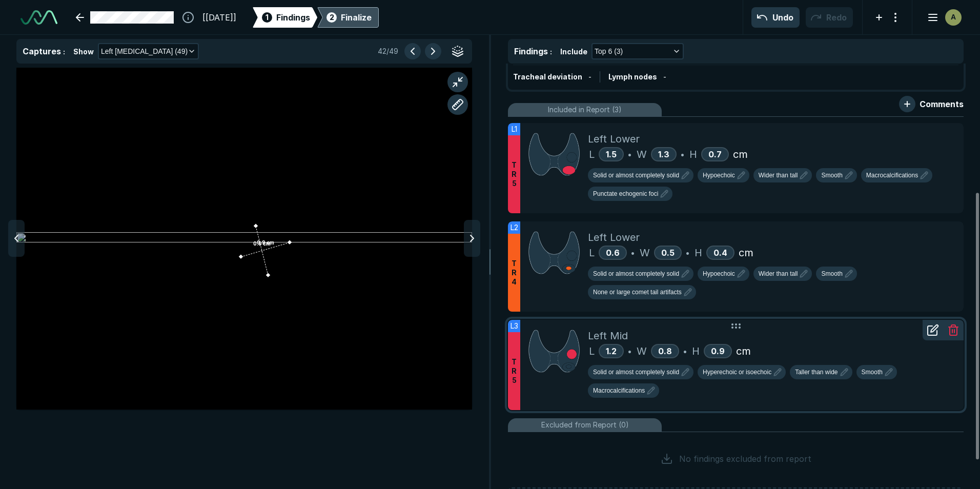
click at [829, 330] on div "Left Mid" at bounding box center [772, 335] width 368 height 15
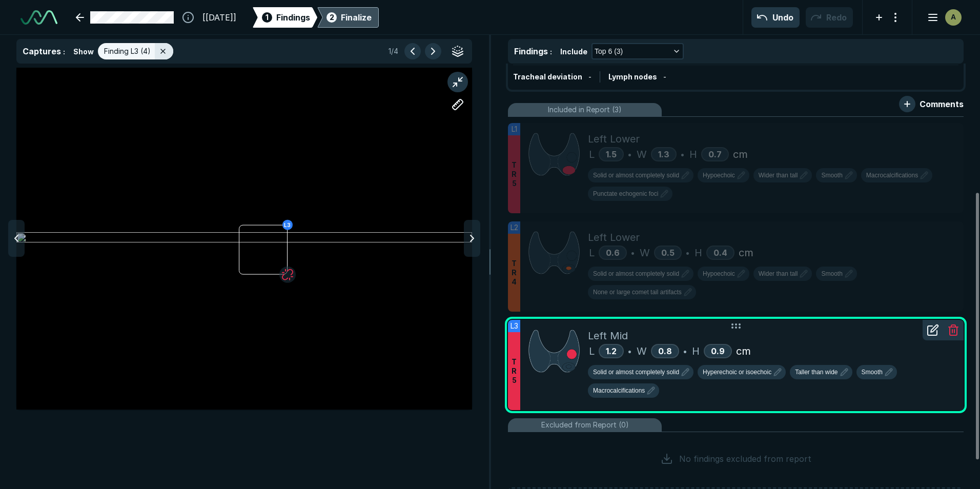
scroll to position [3102, 3352]
click at [931, 333] on icon at bounding box center [933, 330] width 12 height 12
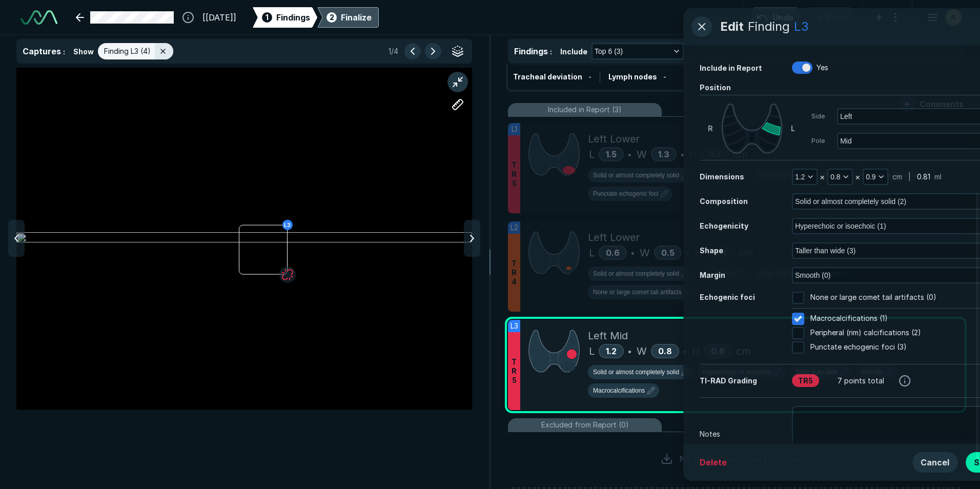
scroll to position [2926, 2630]
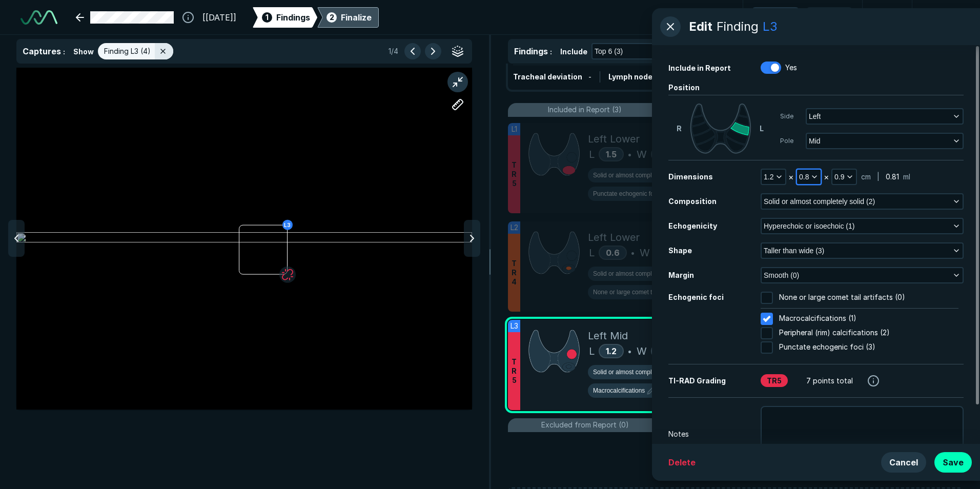
click at [814, 180] on icon "button" at bounding box center [815, 177] width 8 height 8
drag, startPoint x: 822, startPoint y: 241, endPoint x: 825, endPoint y: 227, distance: 14.6
click at [823, 234] on div at bounding box center [823, 242] width 42 height 16
type input "0.9"
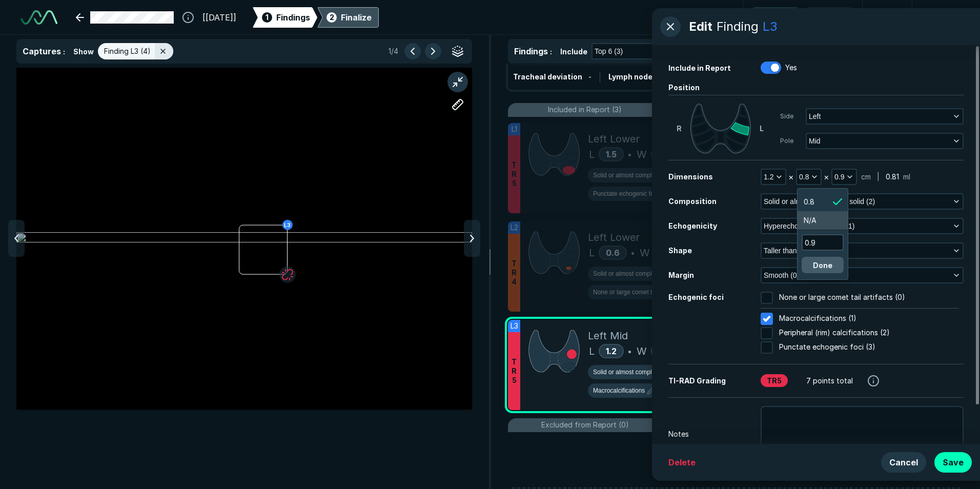
click at [834, 265] on button "Done" at bounding box center [823, 265] width 42 height 16
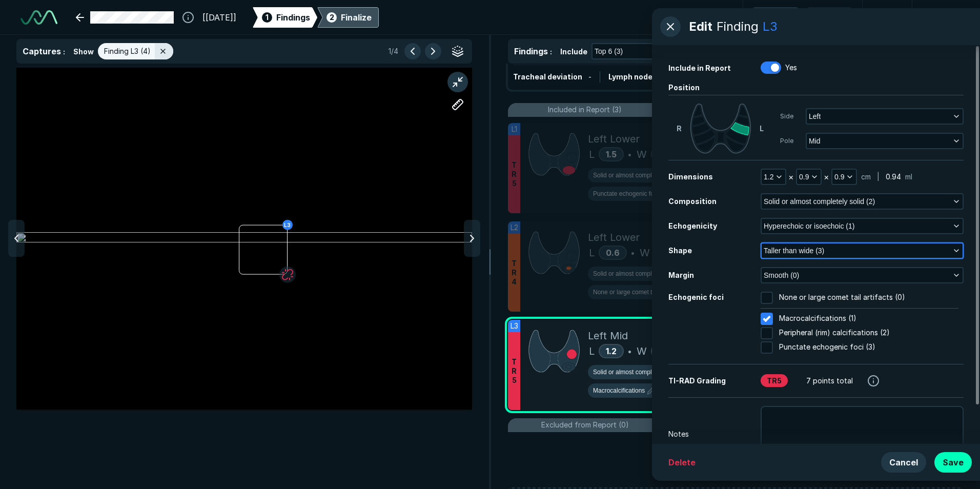
click at [848, 249] on button "Taller than wide (3)" at bounding box center [862, 251] width 201 height 14
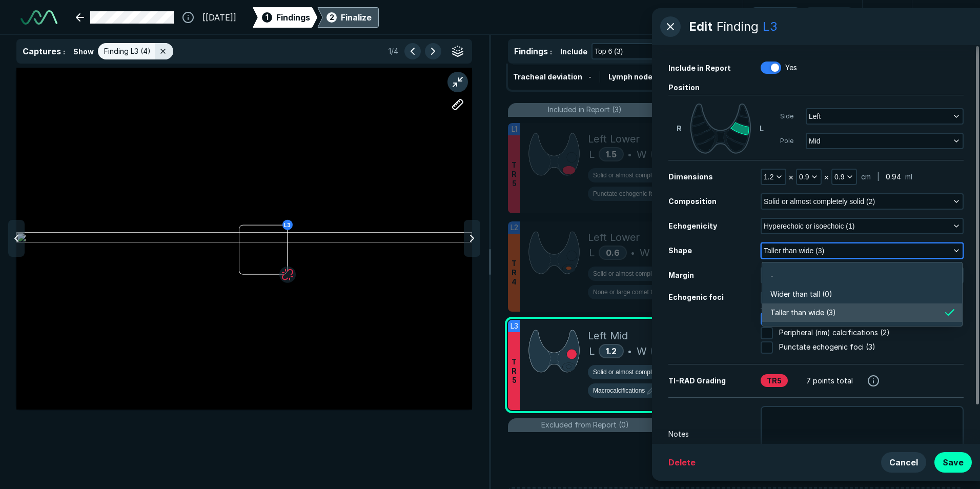
scroll to position [1545, 2217]
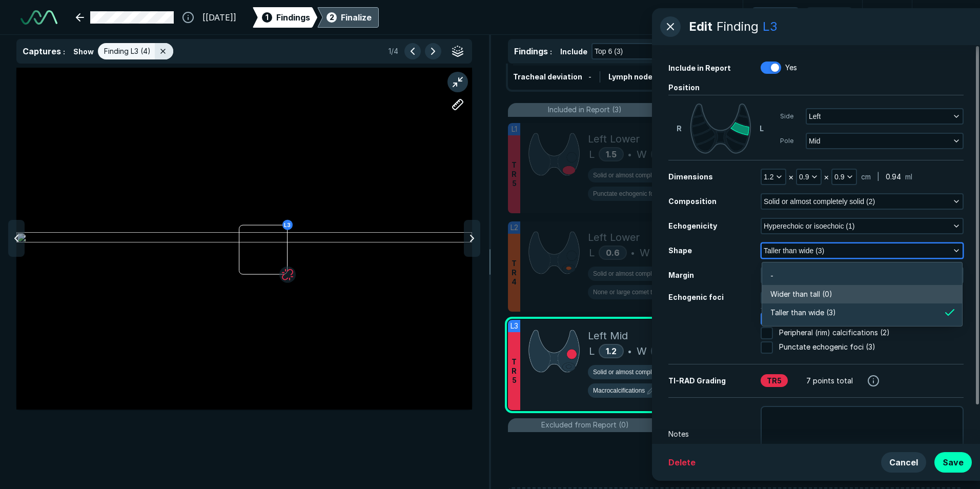
click at [852, 291] on li "Wider than tall (0)" at bounding box center [862, 294] width 200 height 18
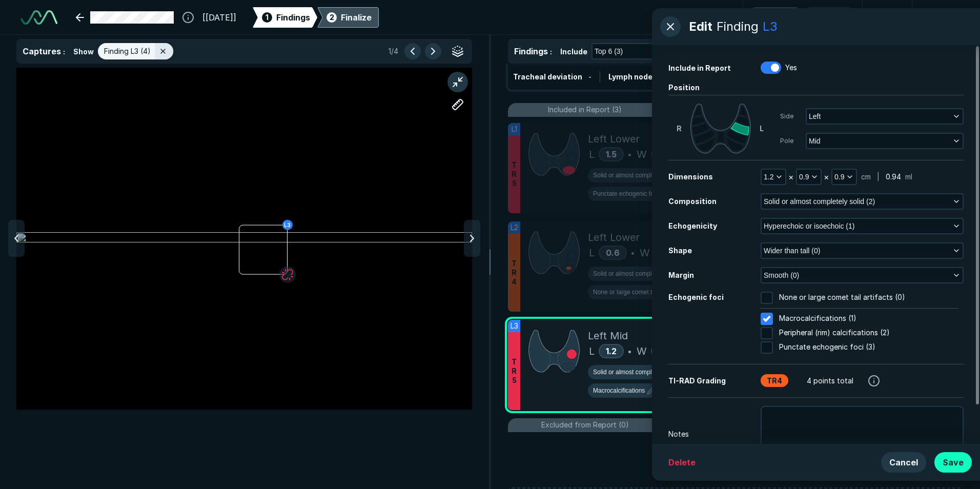
click at [954, 462] on button "Save" at bounding box center [953, 462] width 37 height 21
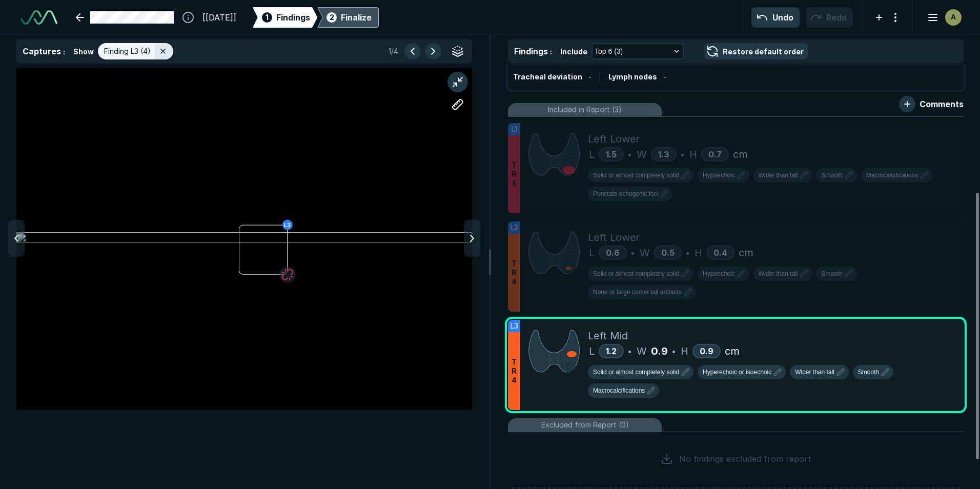
click at [372, 17] on div "Finalize" at bounding box center [356, 17] width 31 height 12
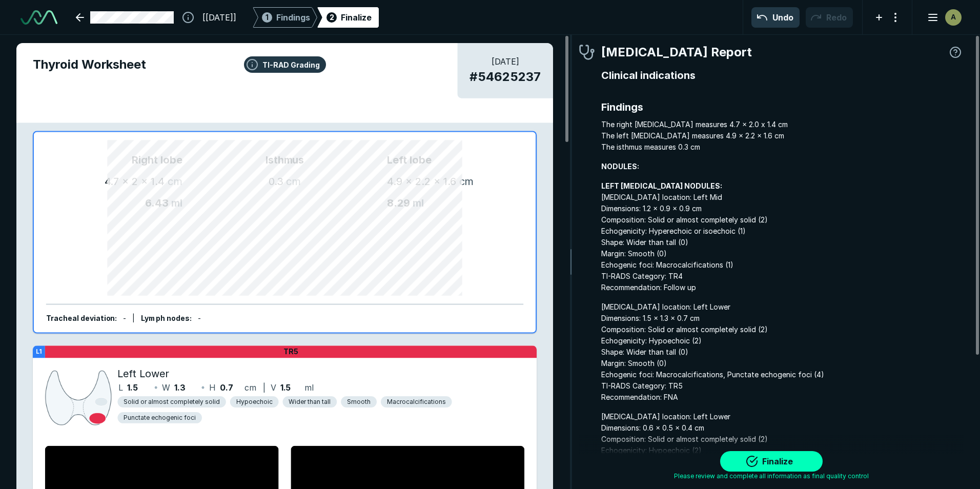
scroll to position [3303, 3034]
click at [781, 460] on button "Finalize" at bounding box center [771, 461] width 103 height 21
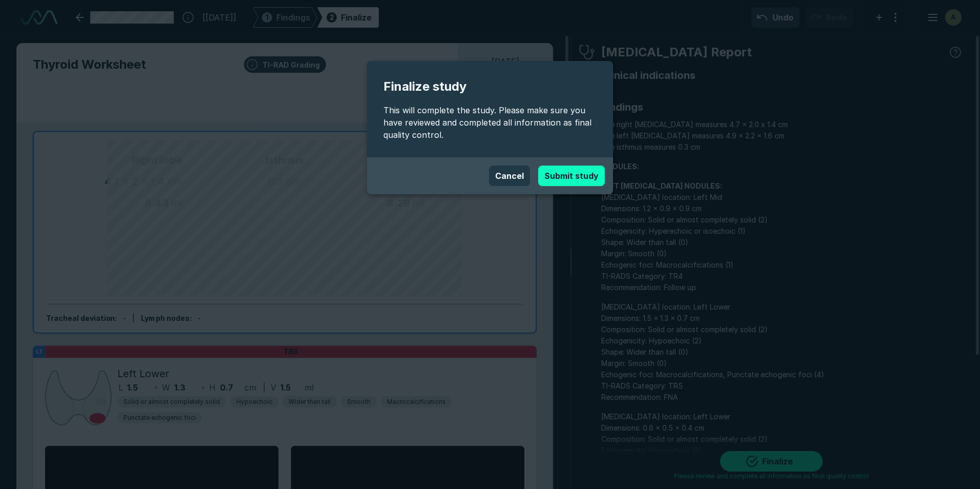
click at [597, 171] on button "Submit study" at bounding box center [571, 176] width 67 height 21
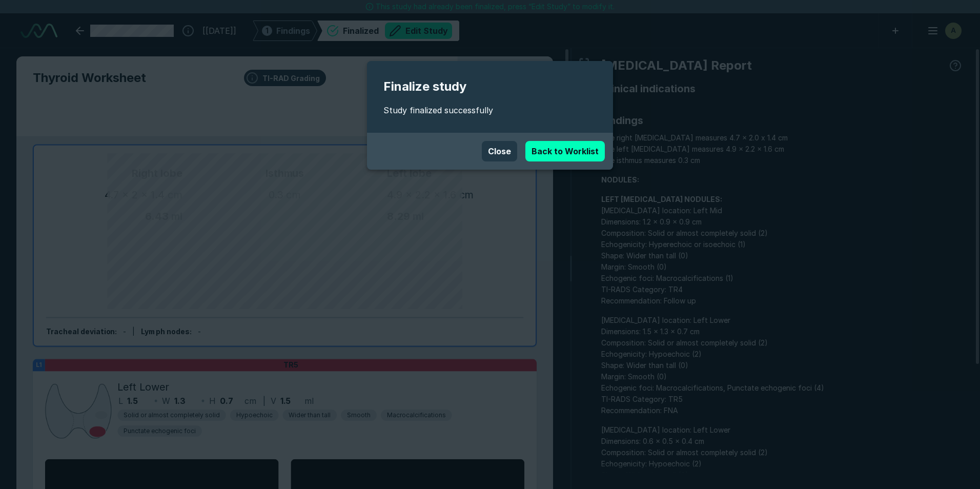
scroll to position [3280, 5729]
click at [513, 152] on button "Close" at bounding box center [499, 151] width 35 height 21
